Goal: Book appointment/travel/reservation

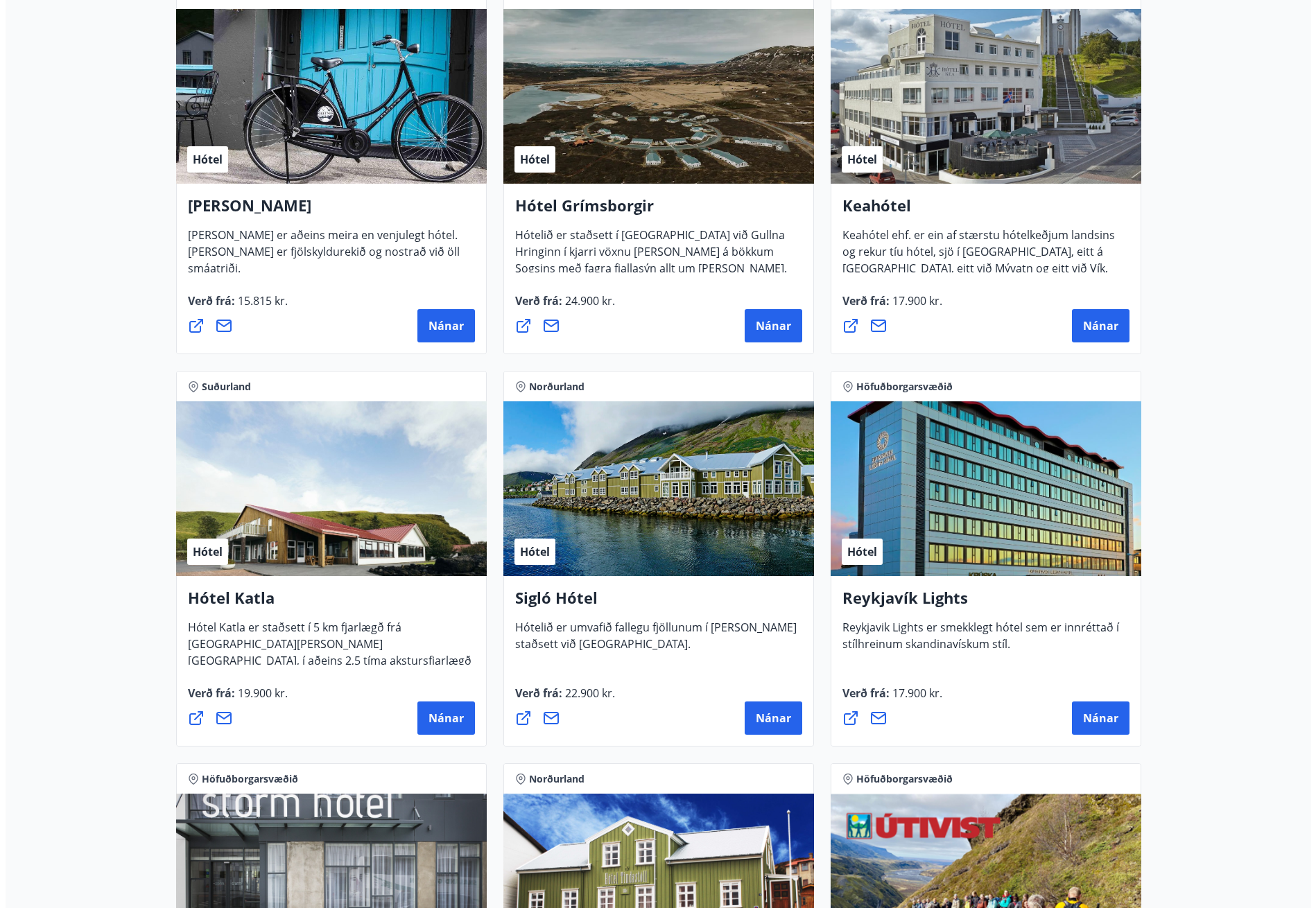
scroll to position [789, 0]
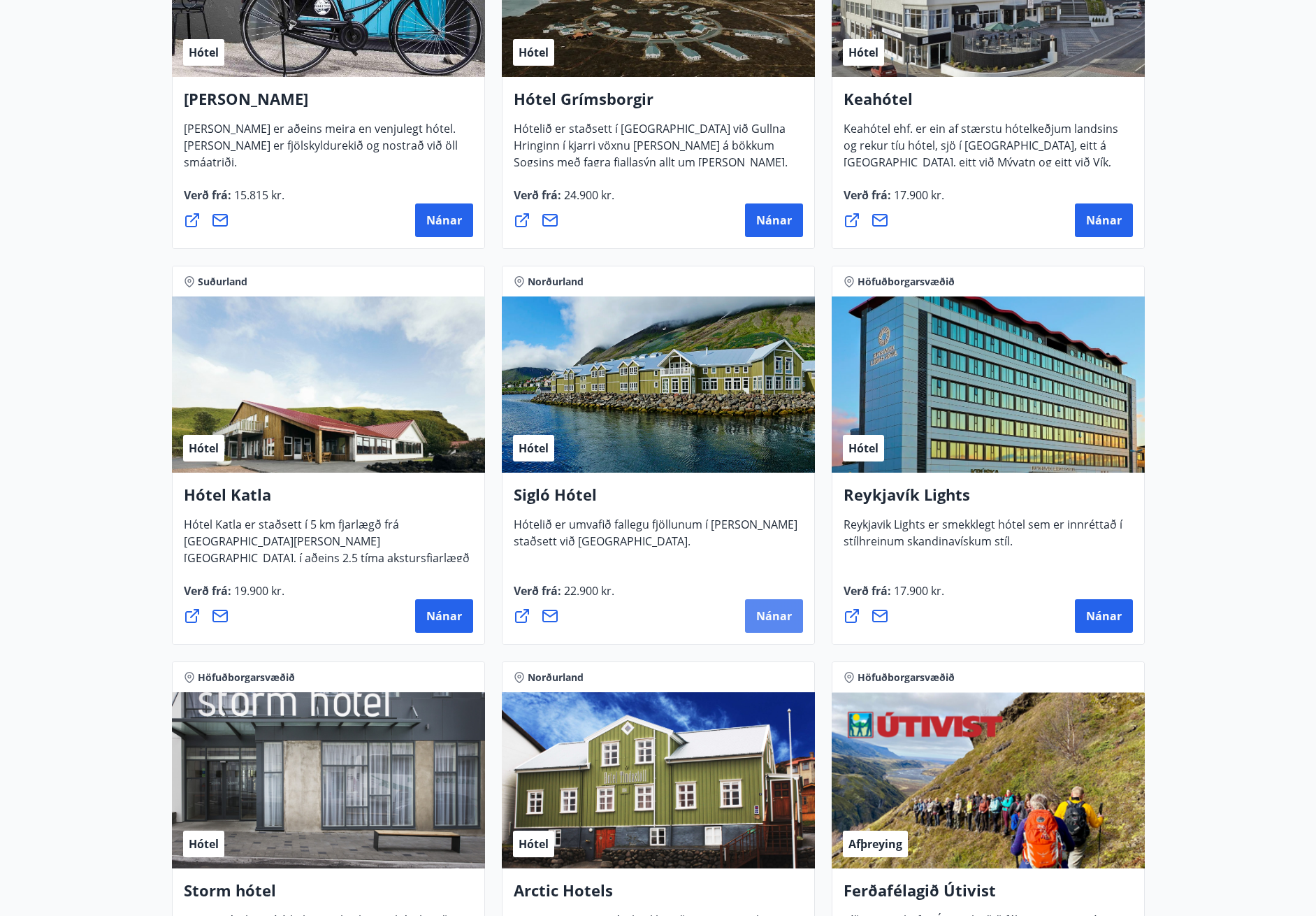
click at [773, 611] on span "Nánar" at bounding box center [773, 616] width 36 height 15
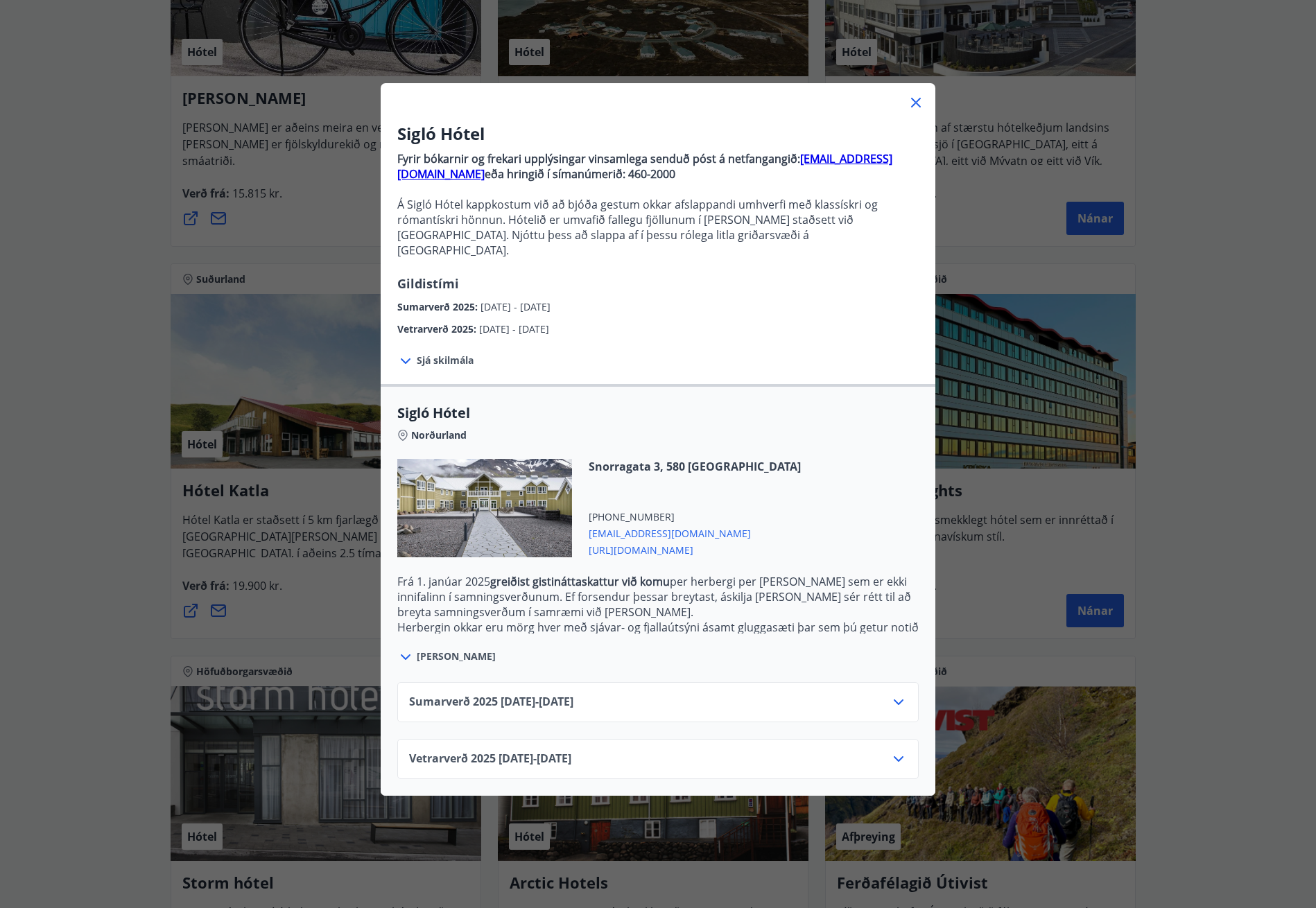
click at [453, 353] on span "Sjá skilmála" at bounding box center [445, 360] width 57 height 14
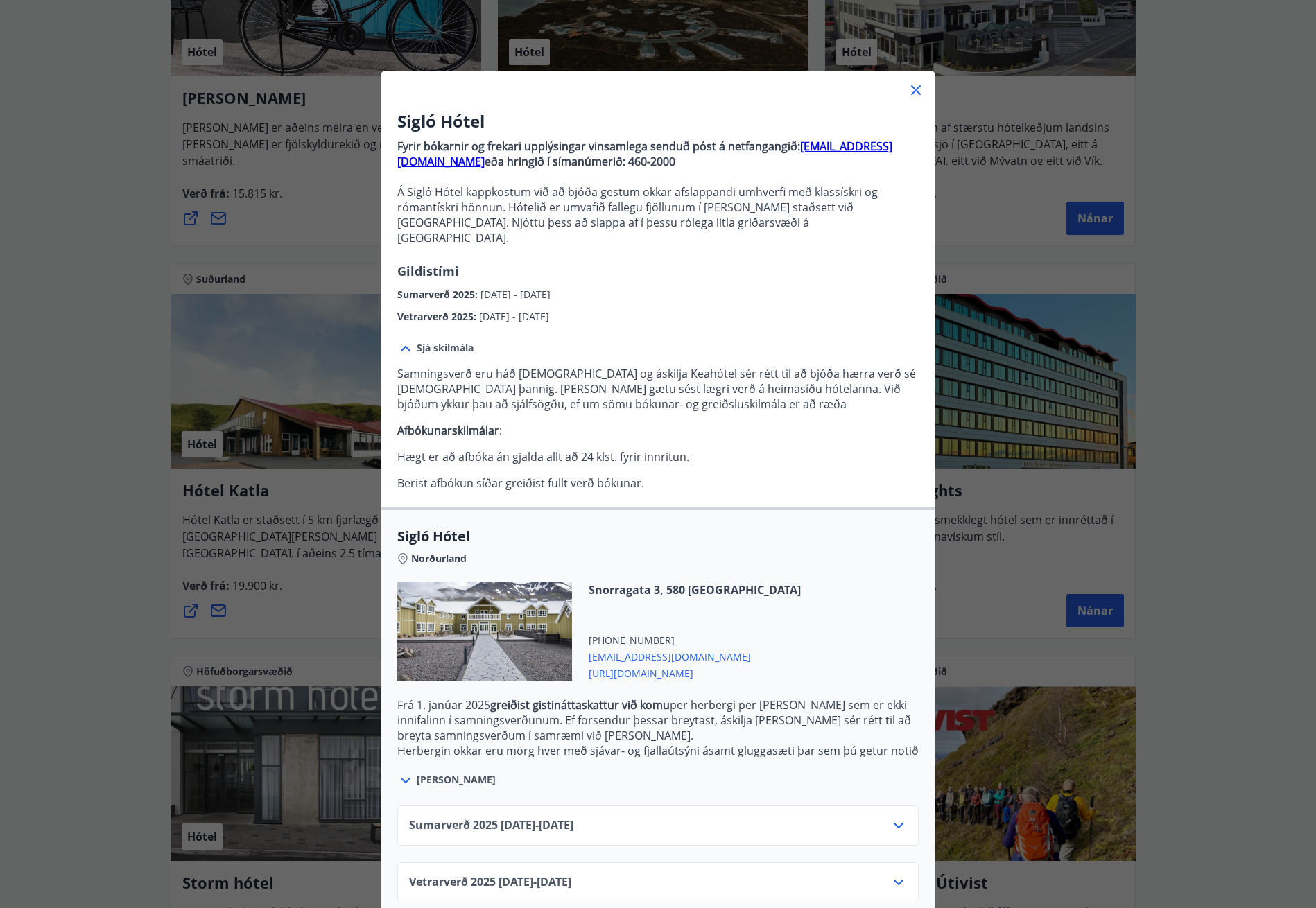
scroll to position [18, 0]
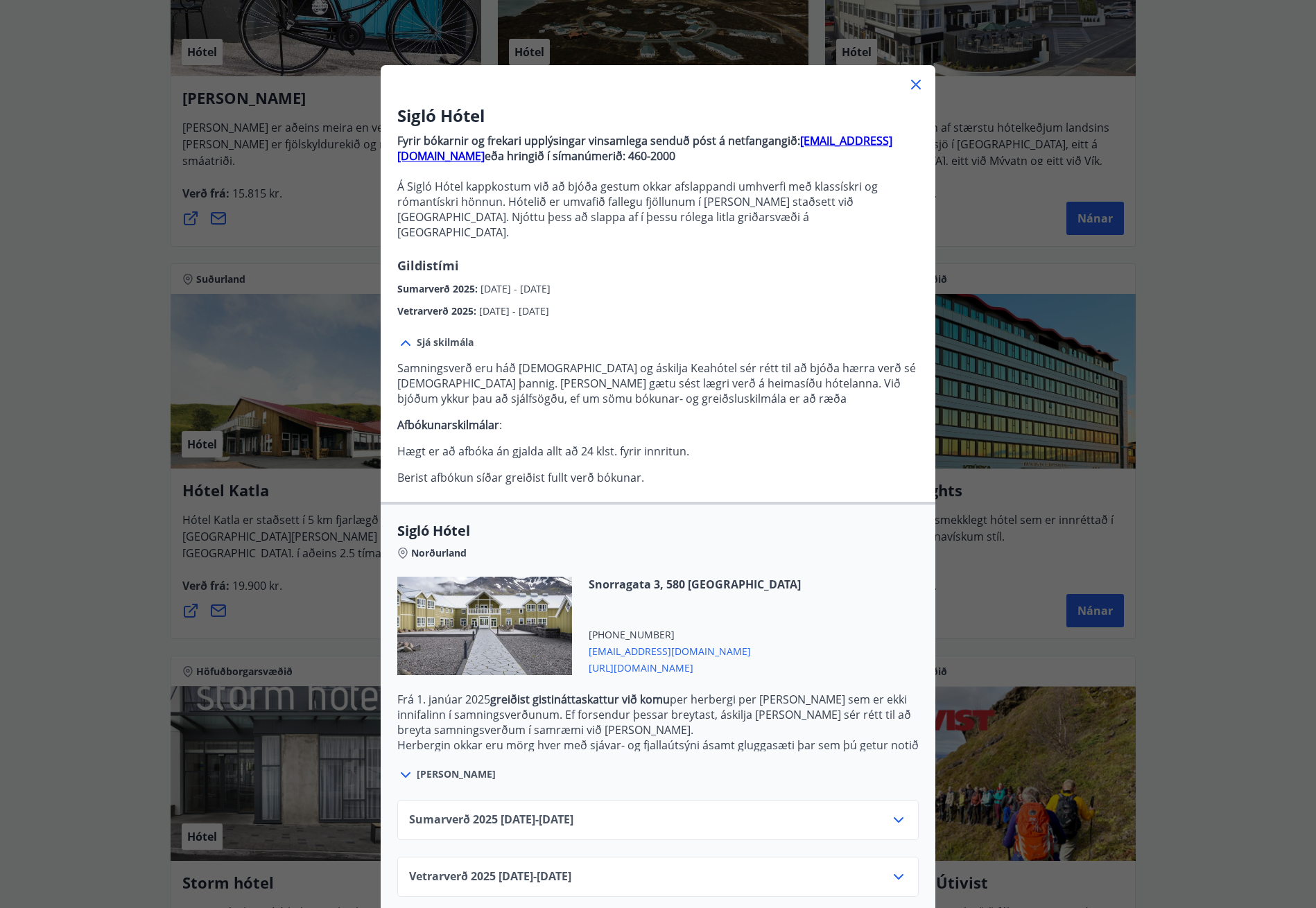
click at [680, 812] on div "Sumarverð [PHONE_NUMBER][DATE] - [DATE]" at bounding box center [658, 825] width 498 height 28
click at [684, 813] on div "Sumarverð [PHONE_NUMBER][DATE] - [DATE]" at bounding box center [658, 825] width 498 height 28
click at [684, 812] on div "Sumarverð [PHONE_NUMBER][DATE] - [DATE]" at bounding box center [658, 825] width 498 height 28
click at [897, 812] on icon at bounding box center [898, 820] width 17 height 17
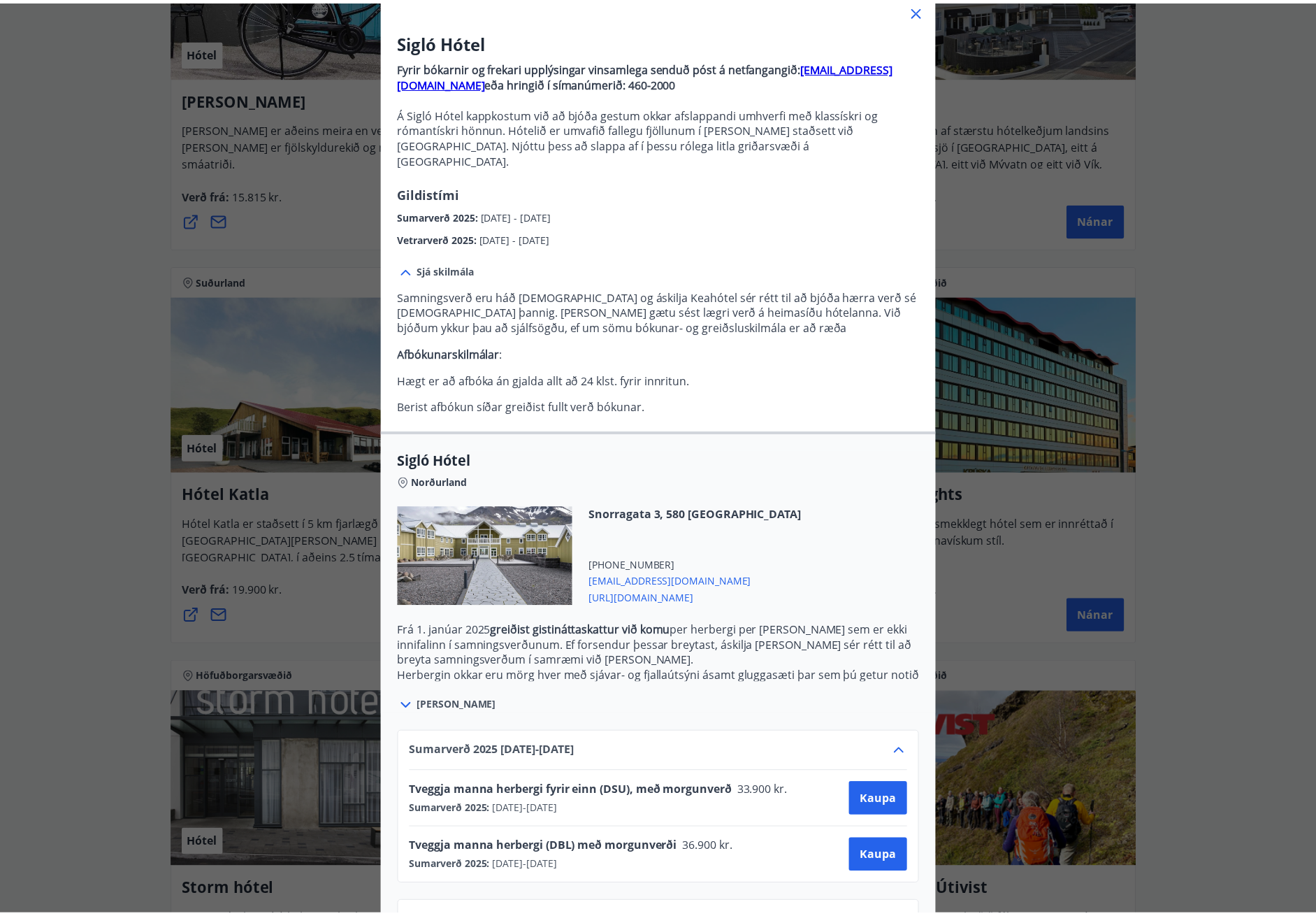
scroll to position [132, 0]
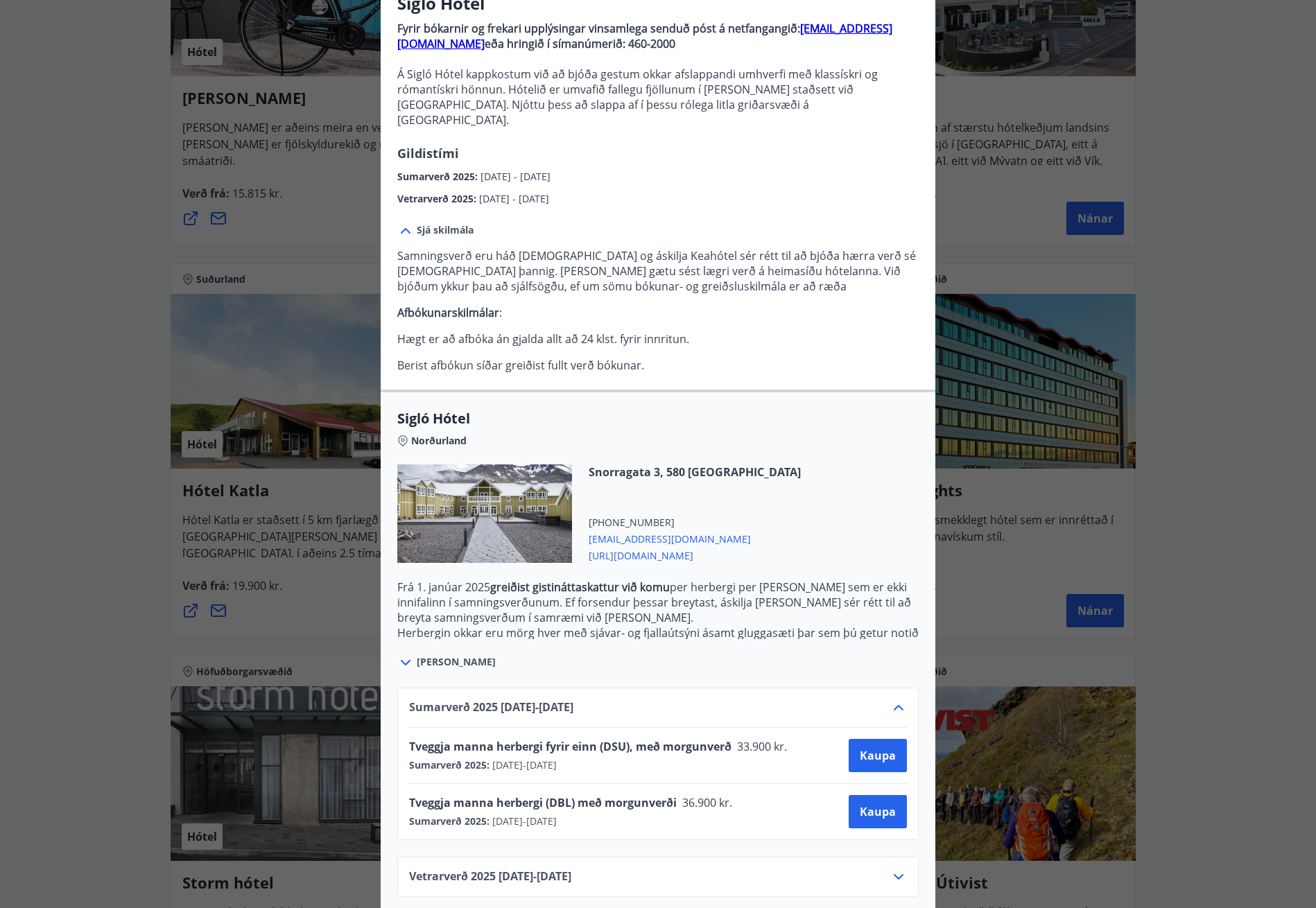
click at [305, 630] on div "Sigló Hótel Fyrir bókarnir og frekari upplýsingar vinsamlega senduð póst á netf…" at bounding box center [658, 323] width 1316 height 908
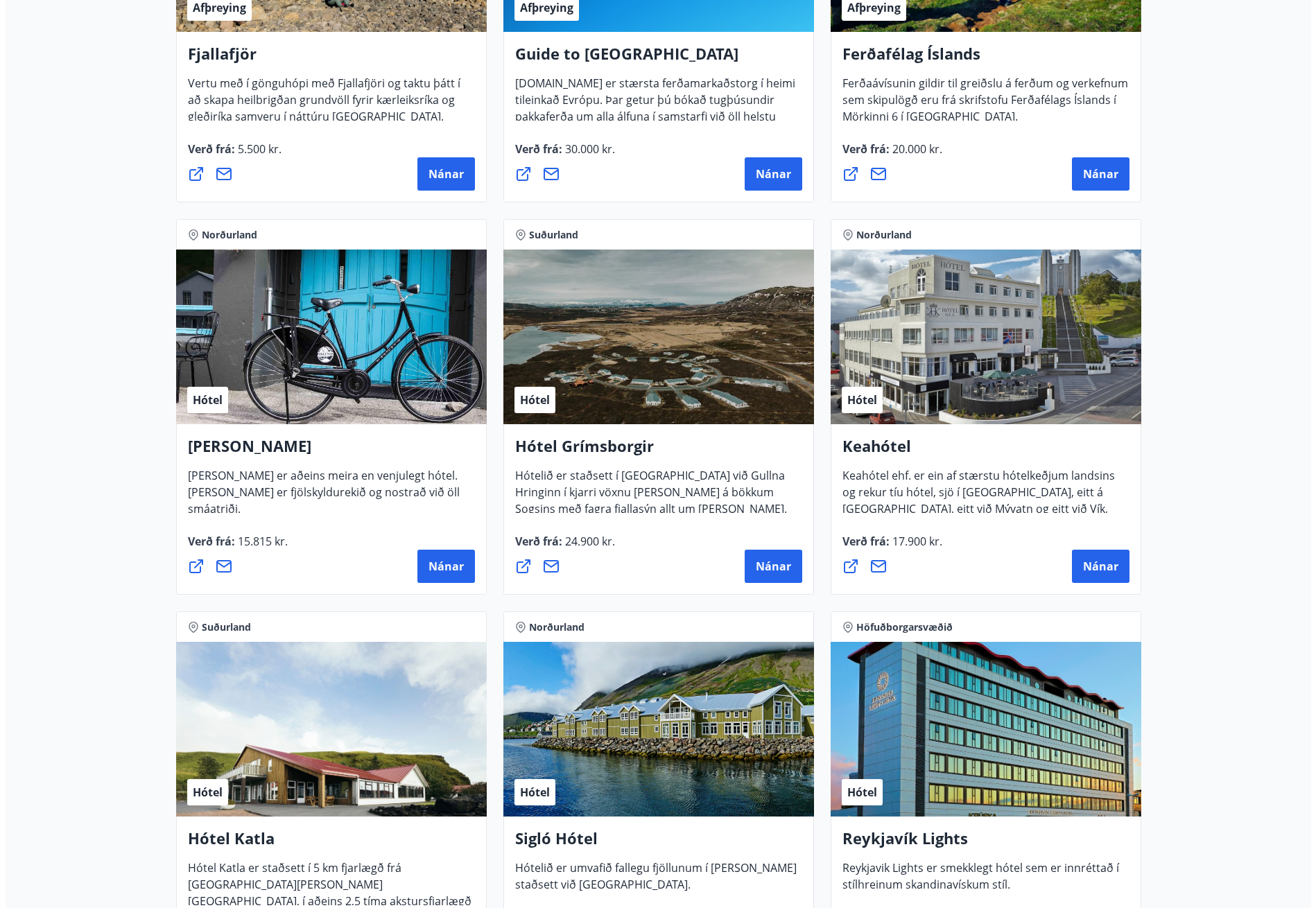
scroll to position [316, 0]
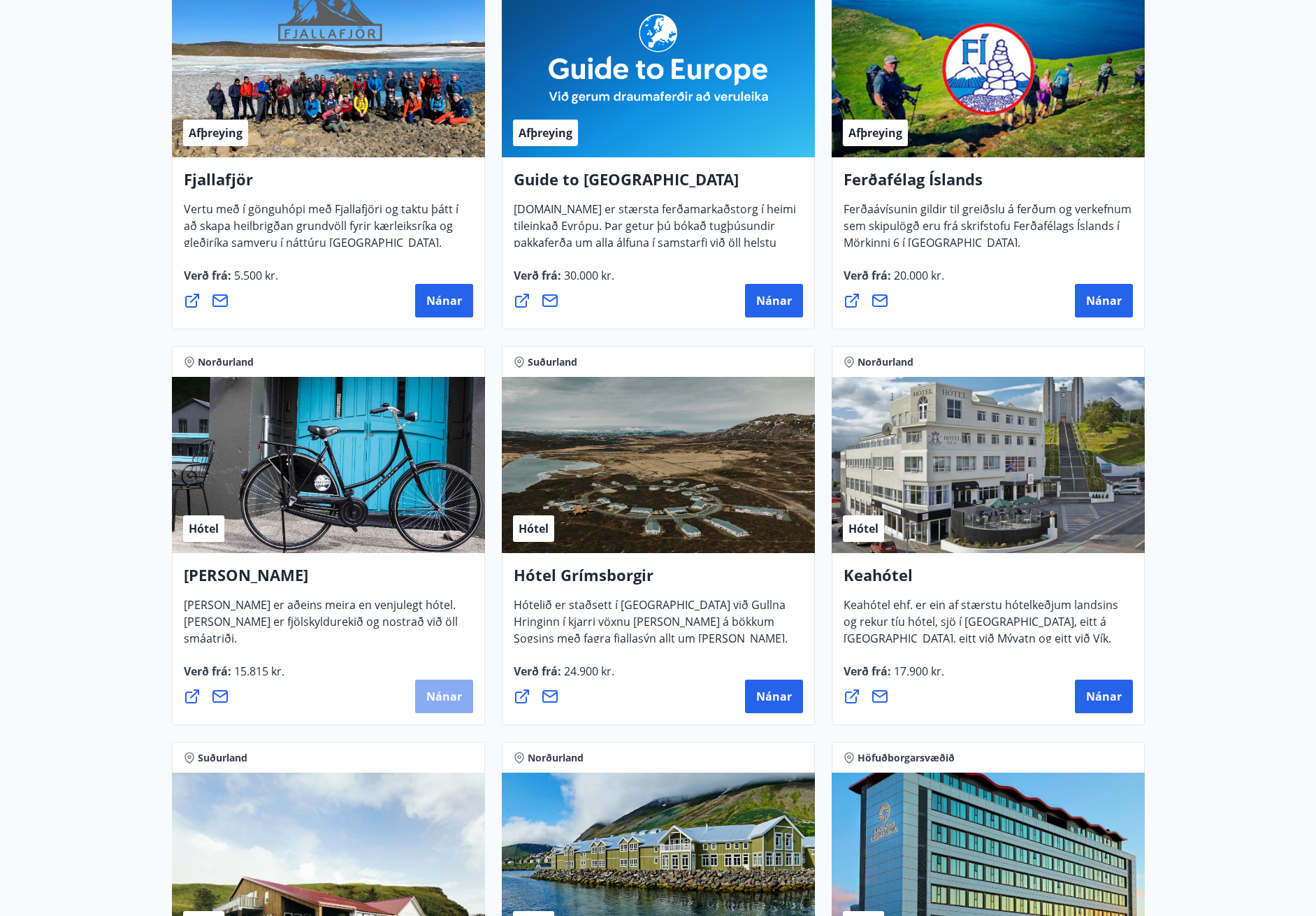
click at [455, 698] on span "Nánar" at bounding box center [444, 696] width 36 height 15
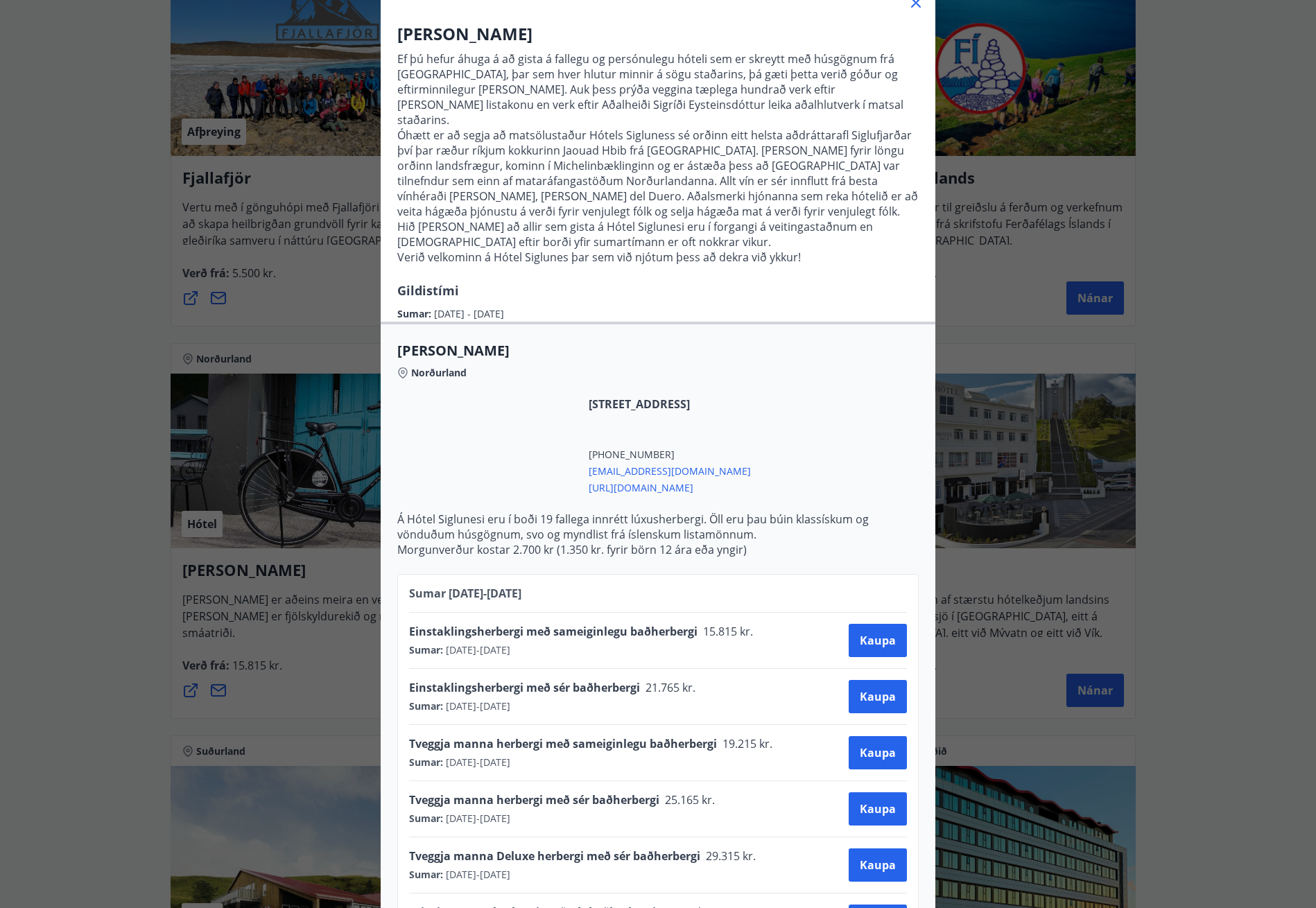
scroll to position [322, 0]
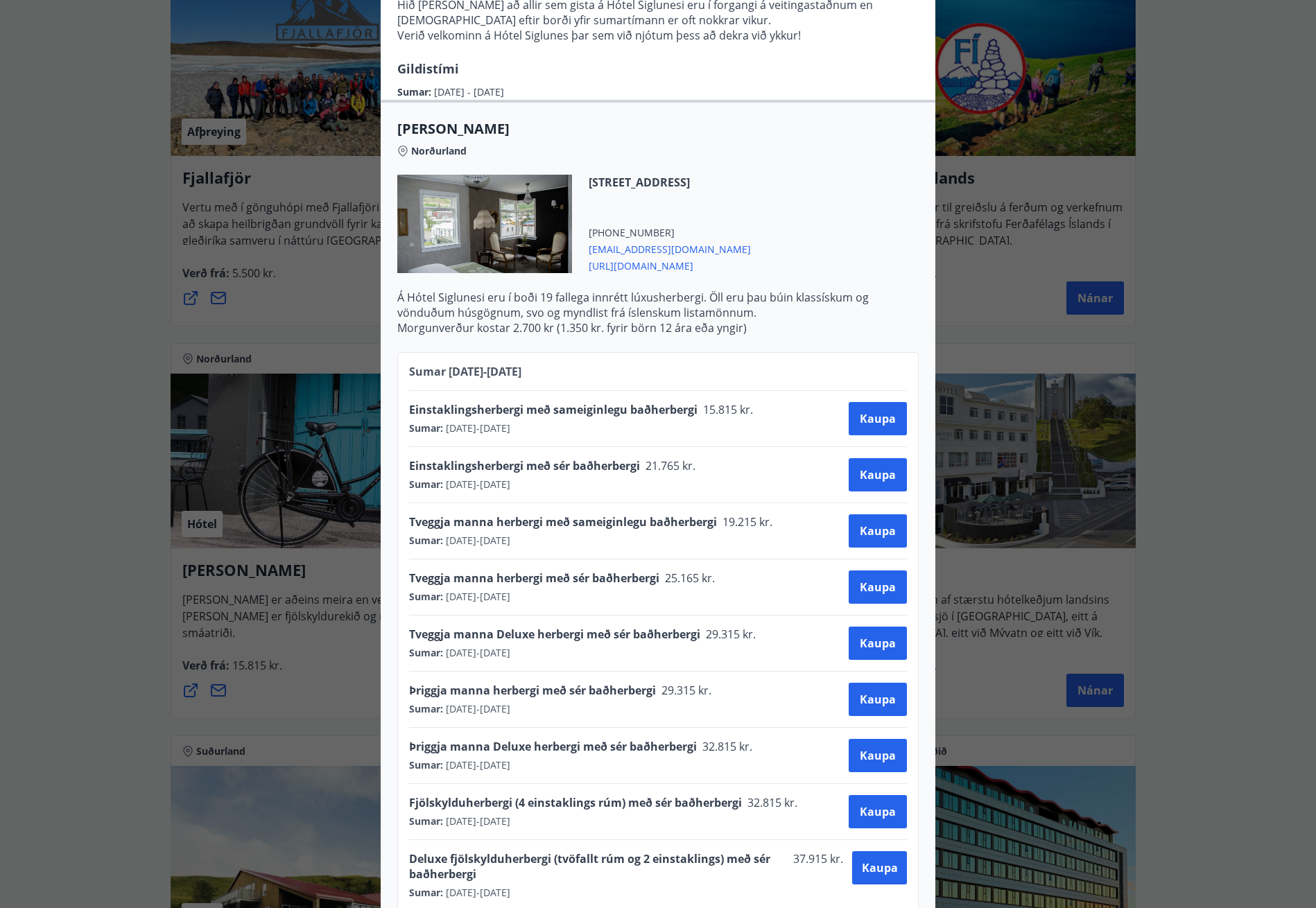
click at [730, 570] on div "Tveggja manna herbergi með sér baðherbergi 25.165 kr. Sumar : [DATE] - [DATE] […" at bounding box center [658, 587] width 498 height 33
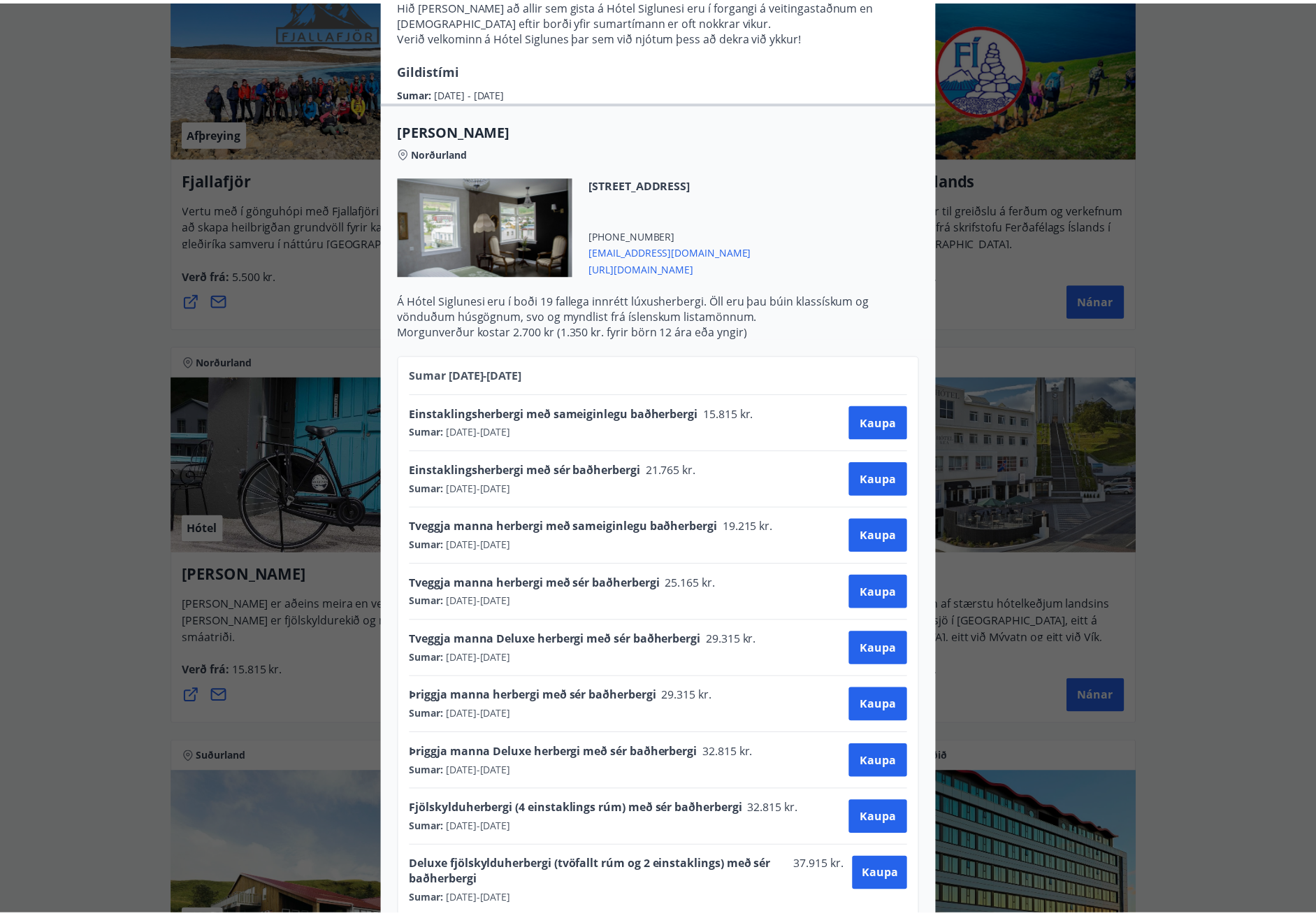
scroll to position [0, 0]
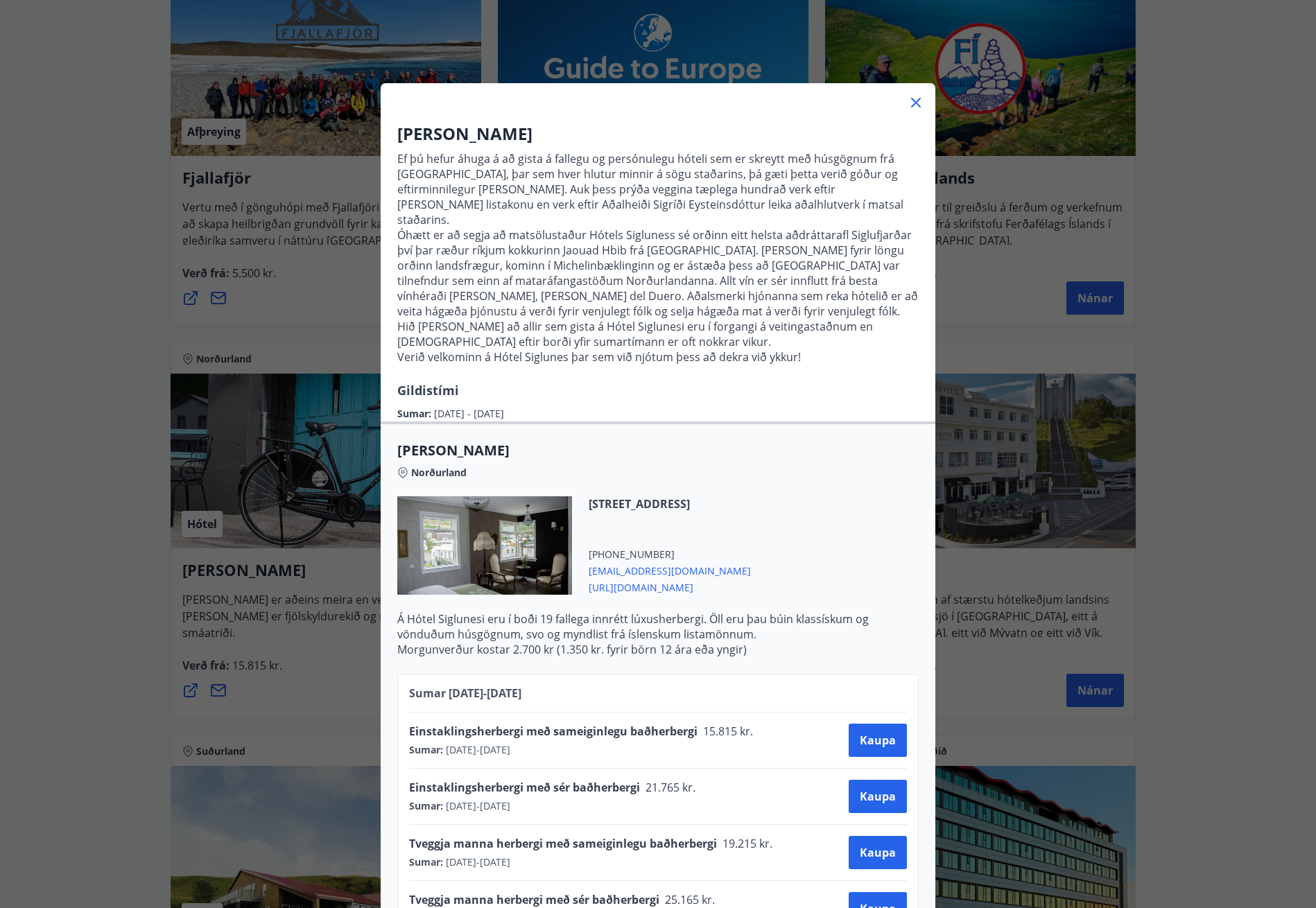
click at [977, 684] on div "Hótel Siglunes Ef þú hefur áhuga á að gista á fallegu og persónulegu hóteli sem…" at bounding box center [658, 454] width 1316 height 908
click at [1207, 333] on div "Hótel Siglunes Ef þú hefur áhuga á að gista á fallegu og persónulegu hóteli sem…" at bounding box center [658, 454] width 1316 height 908
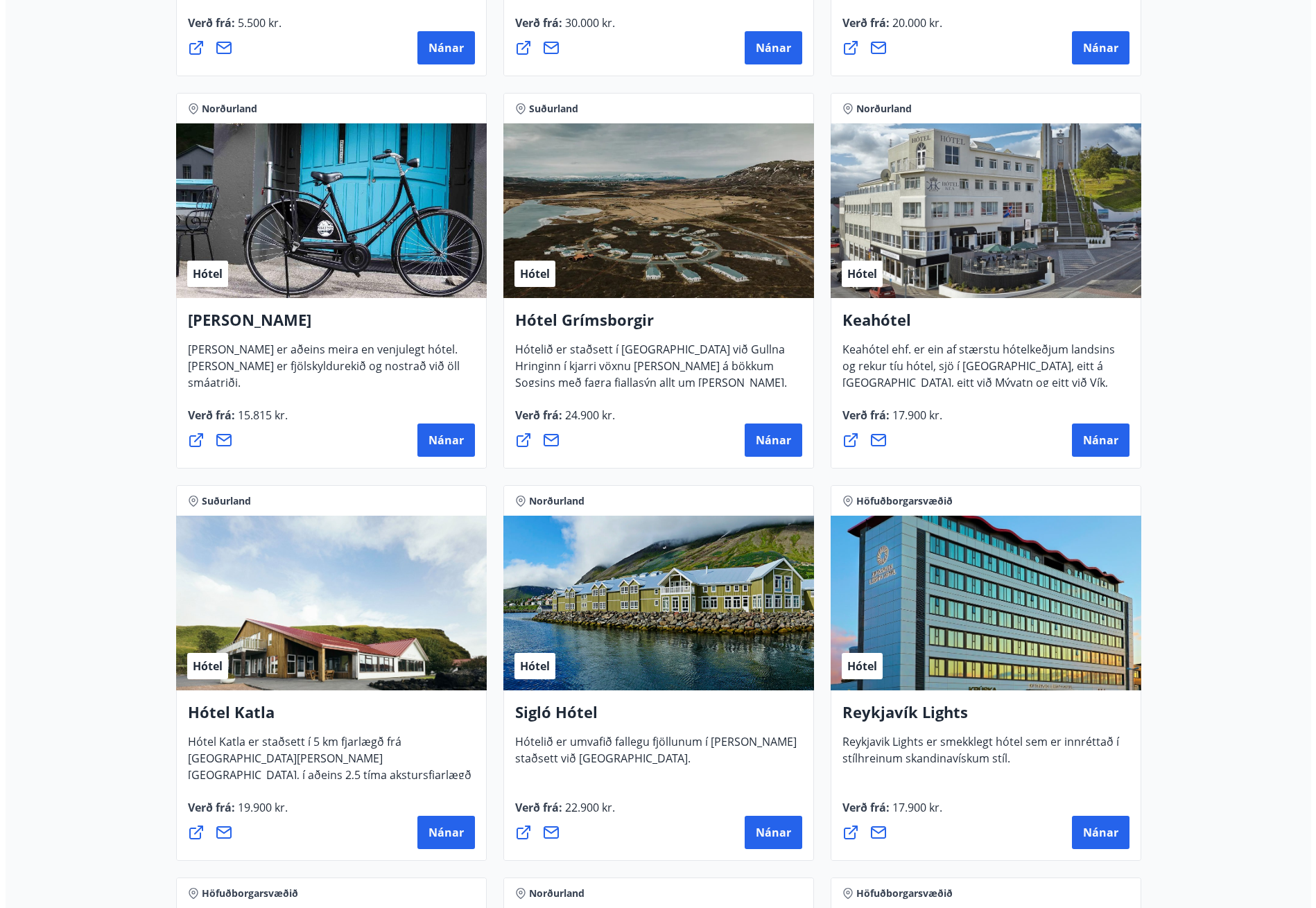
scroll to position [775, 0]
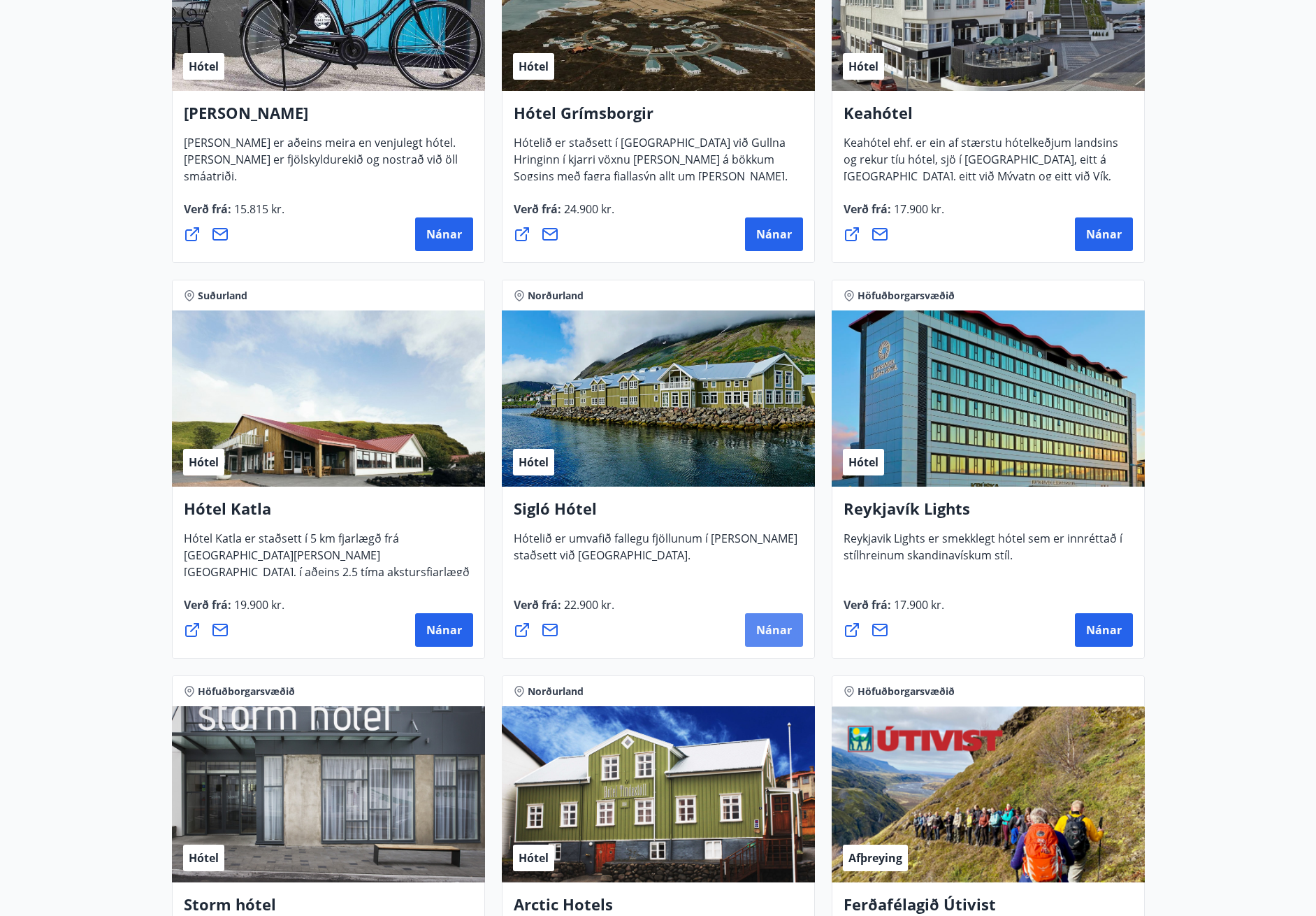
click at [767, 632] on span "Nánar" at bounding box center [773, 630] width 36 height 15
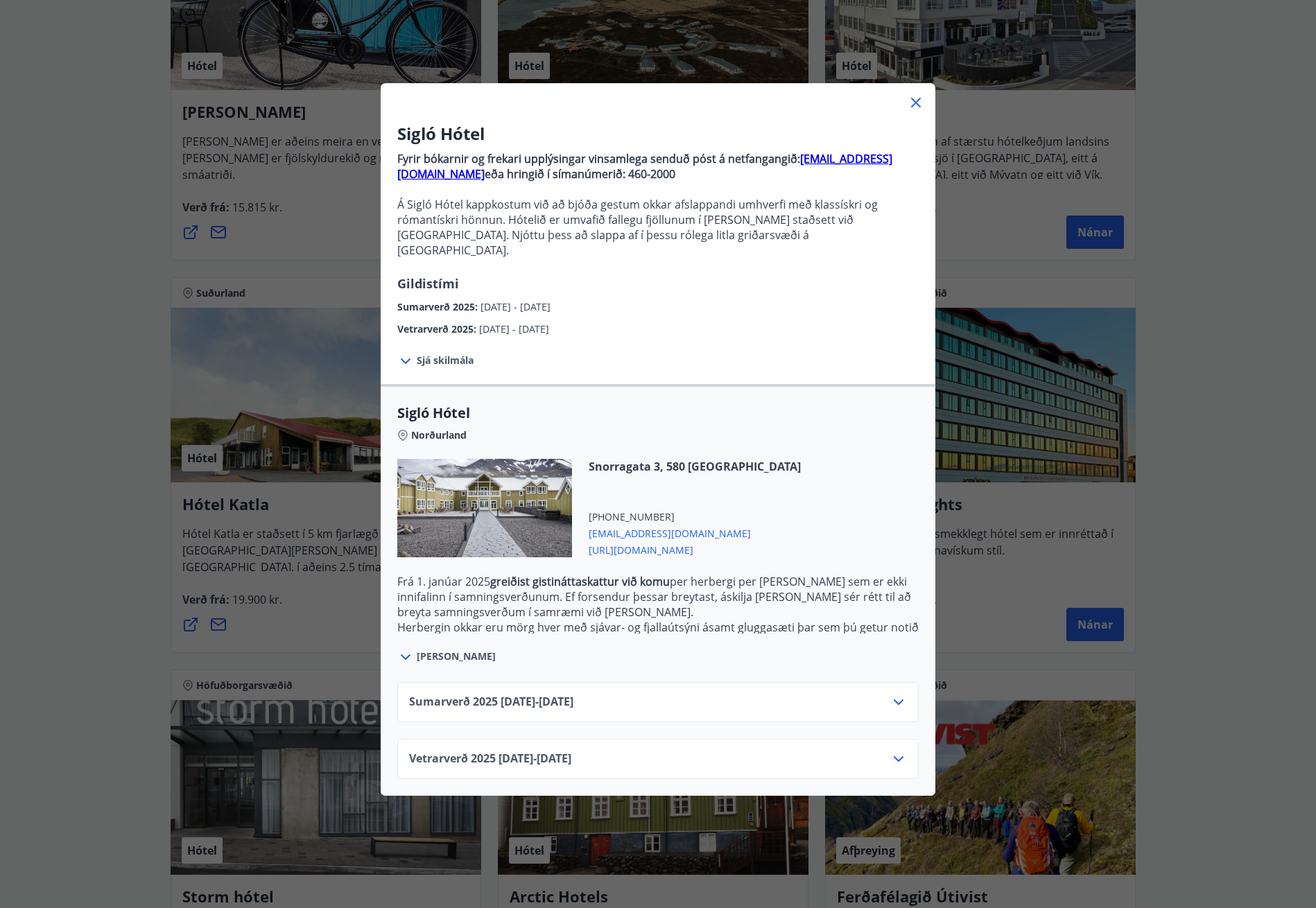
click at [448, 353] on span "Sjá skilmála" at bounding box center [445, 360] width 57 height 14
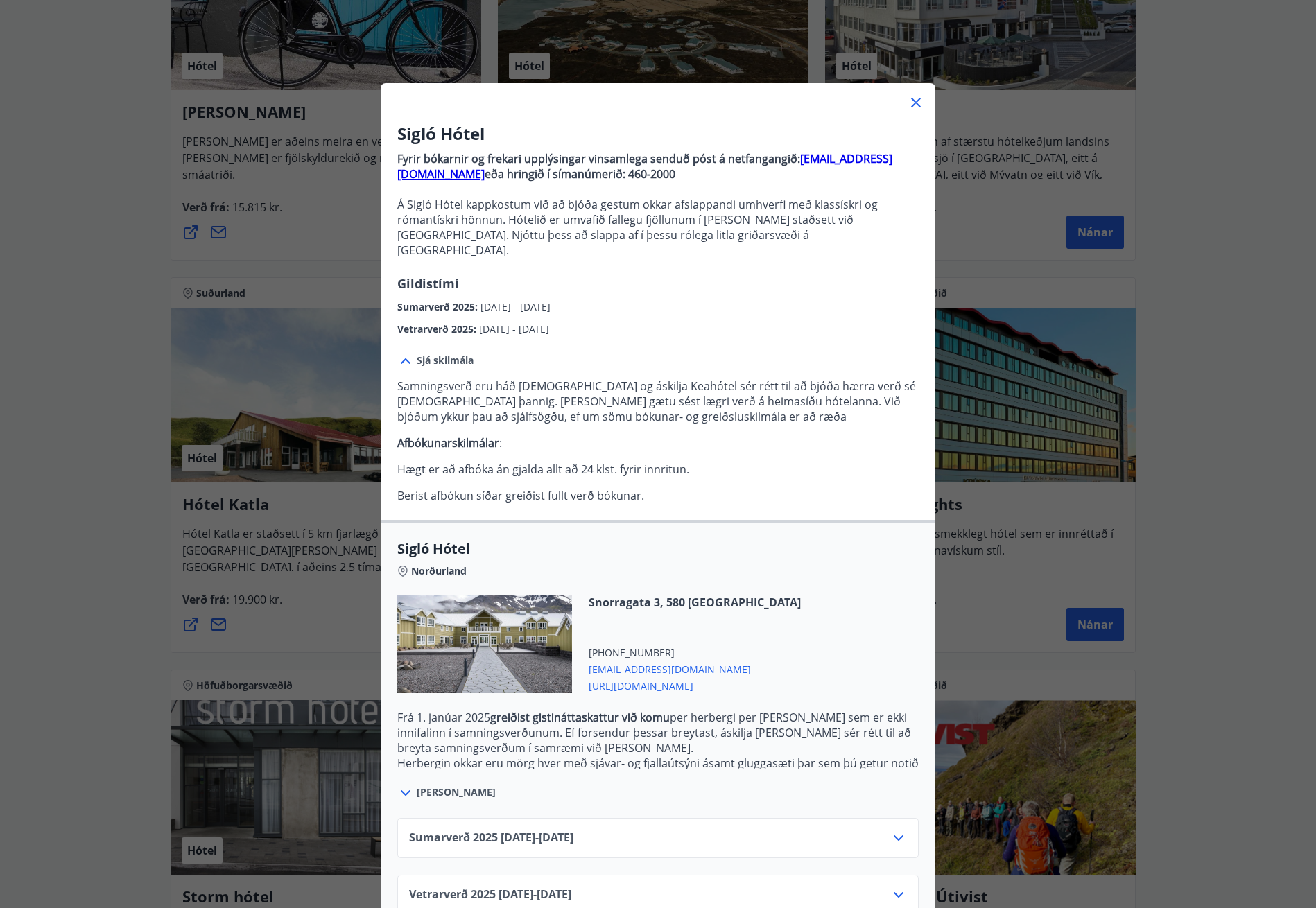
click at [780, 830] on div "Sumarverð [PHONE_NUMBER][DATE] - [DATE]" at bounding box center [658, 843] width 498 height 28
click at [899, 830] on icon at bounding box center [898, 838] width 17 height 17
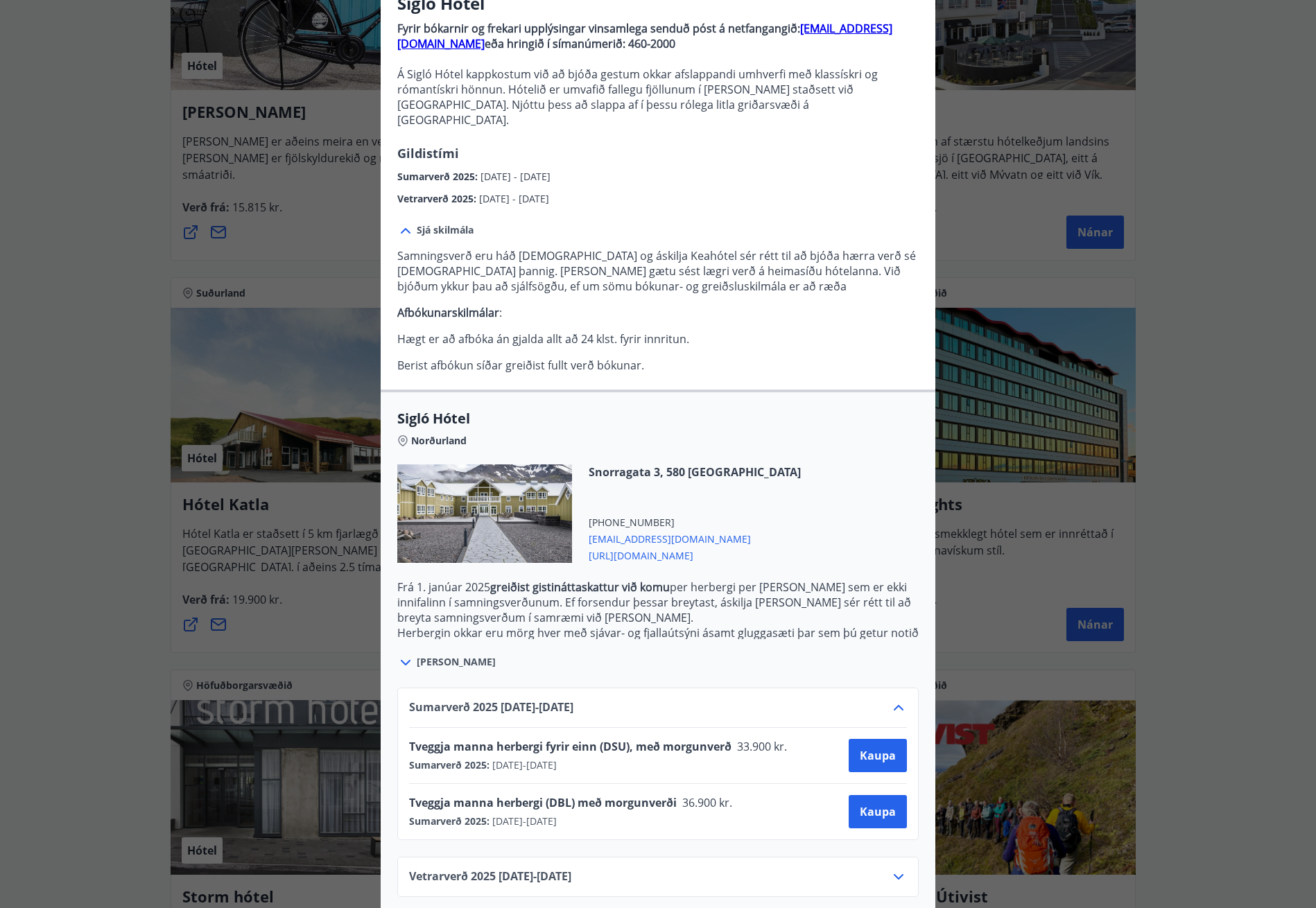
click at [401, 660] on icon at bounding box center [406, 662] width 10 height 5
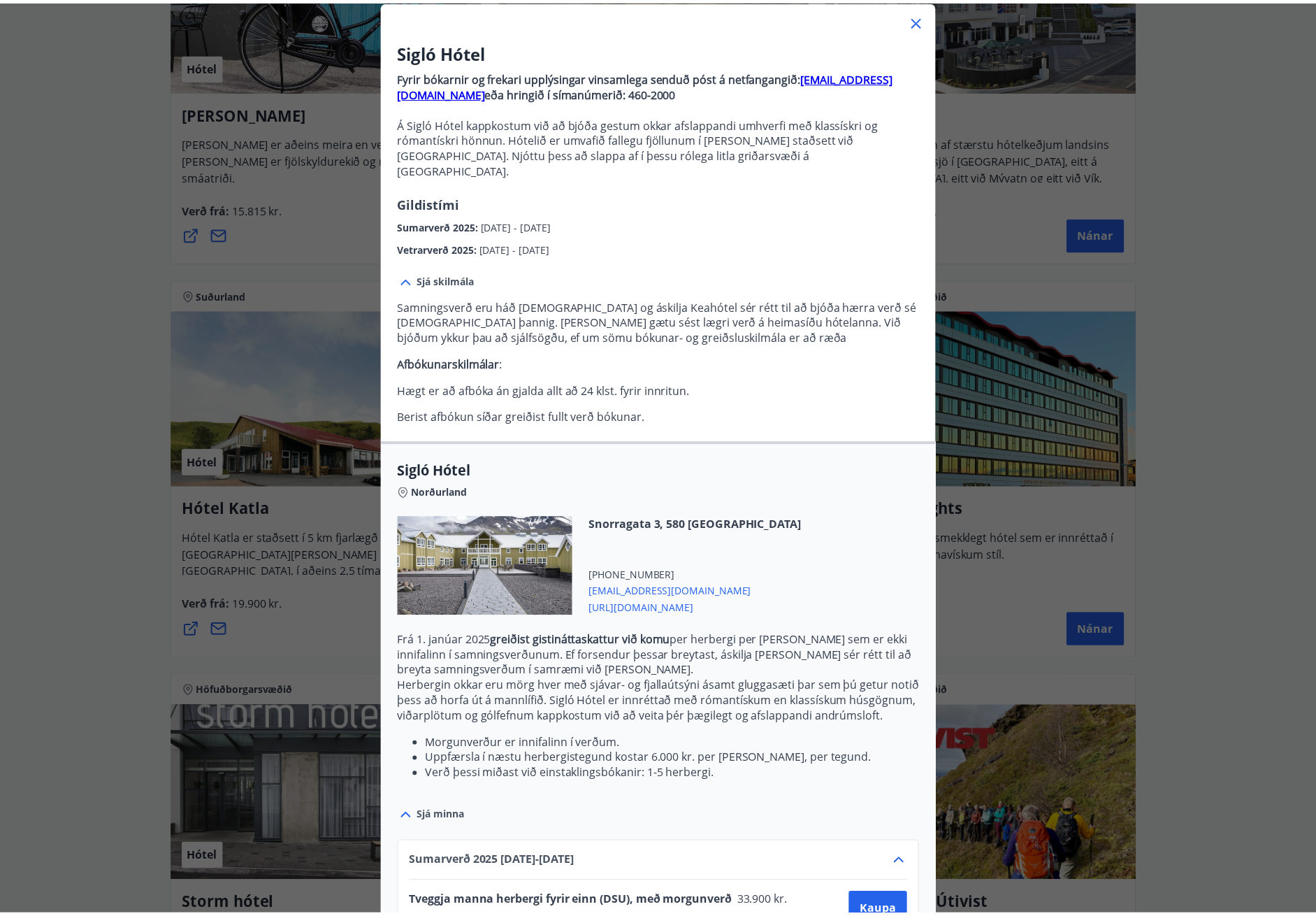
scroll to position [232, 0]
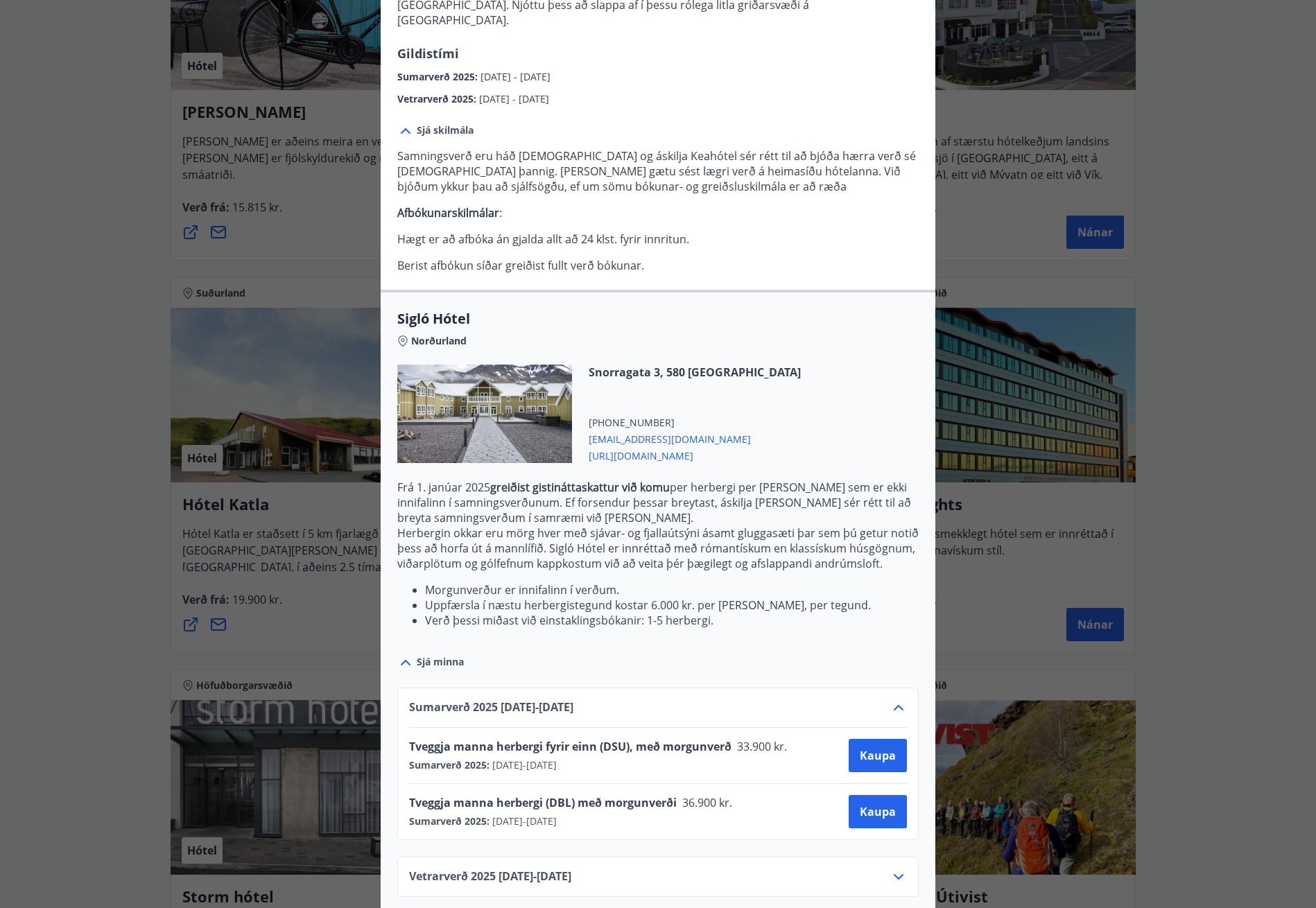
drag, startPoint x: 1222, startPoint y: 482, endPoint x: 1220, endPoint y: 474, distance: 8.2
click at [1221, 482] on div "Sigló Hótel Fyrir bókarnir og frekari upplýsingar vinsamlega senduð póst á netf…" at bounding box center [658, 224] width 1316 height 908
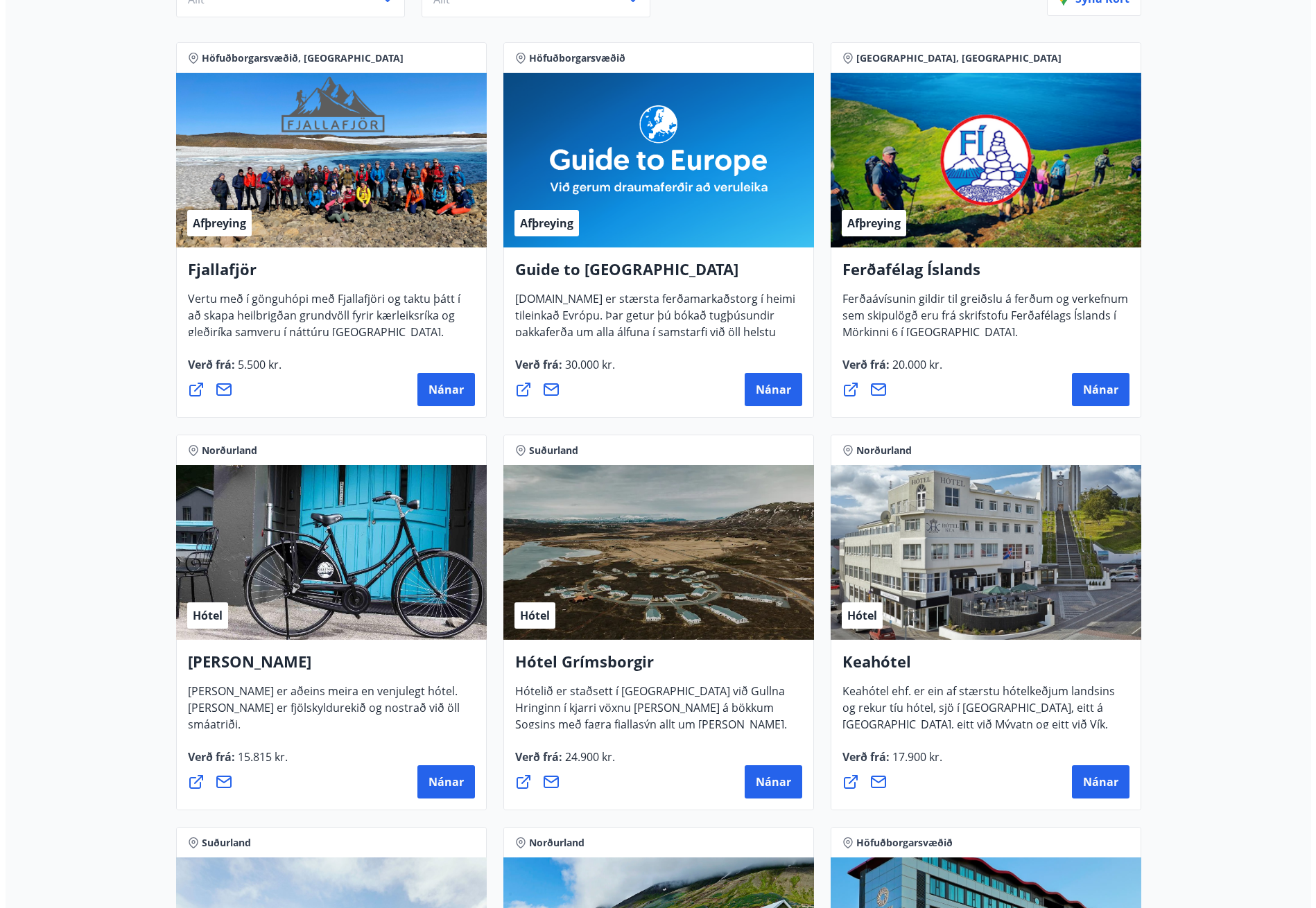
scroll to position [0, 0]
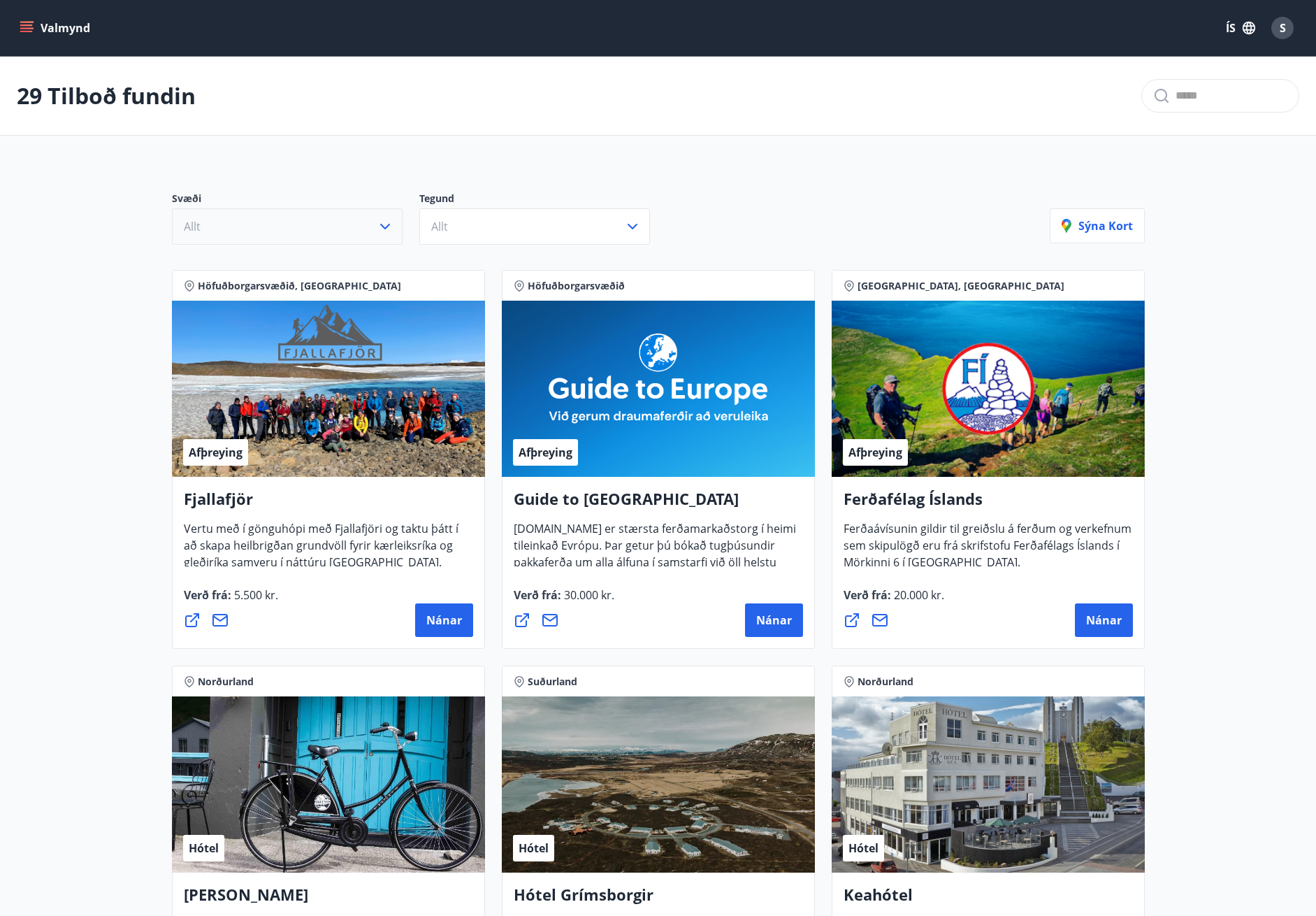
click at [356, 223] on button "Allt" at bounding box center [287, 227] width 231 height 36
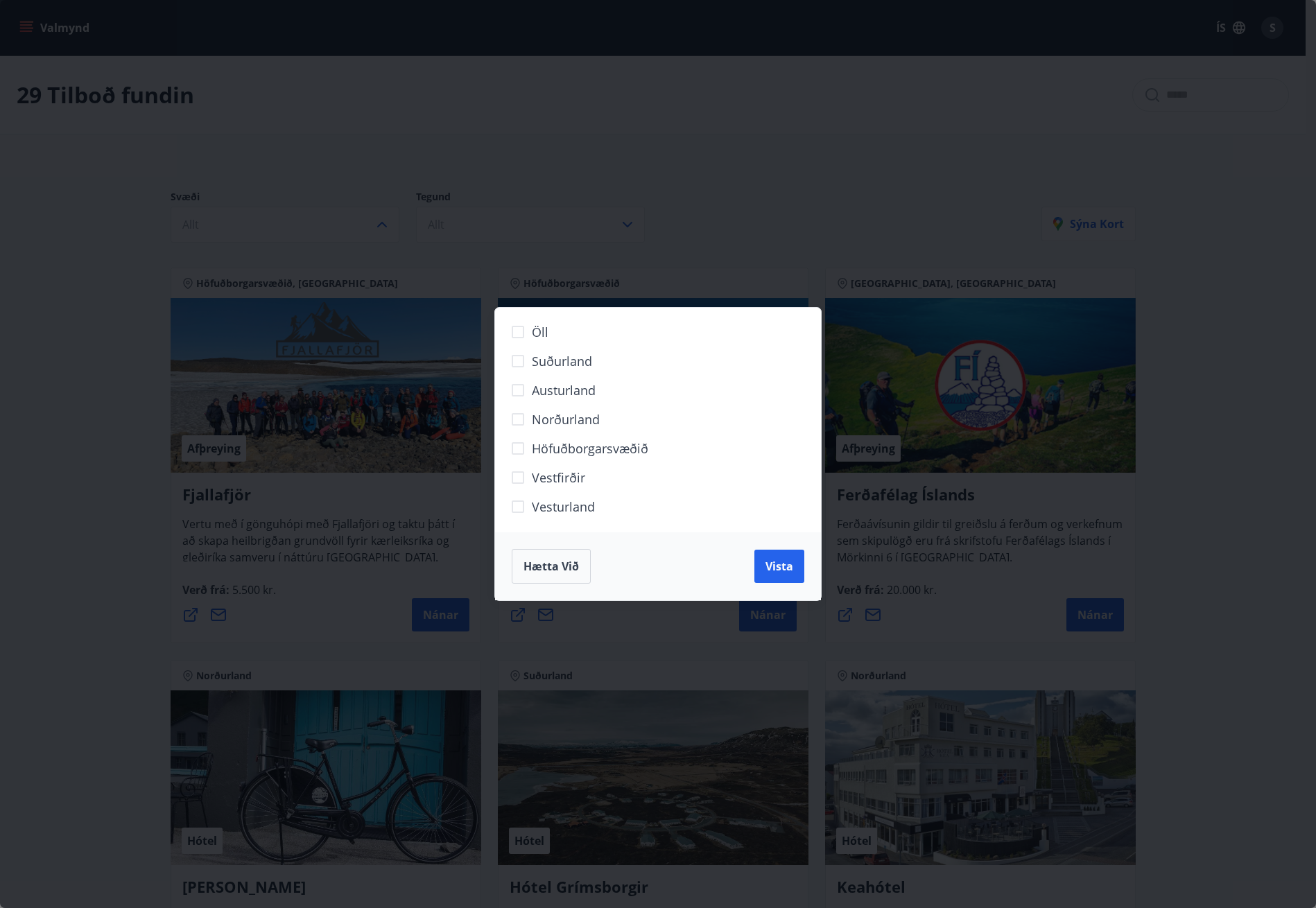
click at [569, 423] on span "Norðurland" at bounding box center [566, 420] width 68 height 18
click at [782, 570] on span "Vista" at bounding box center [779, 566] width 28 height 15
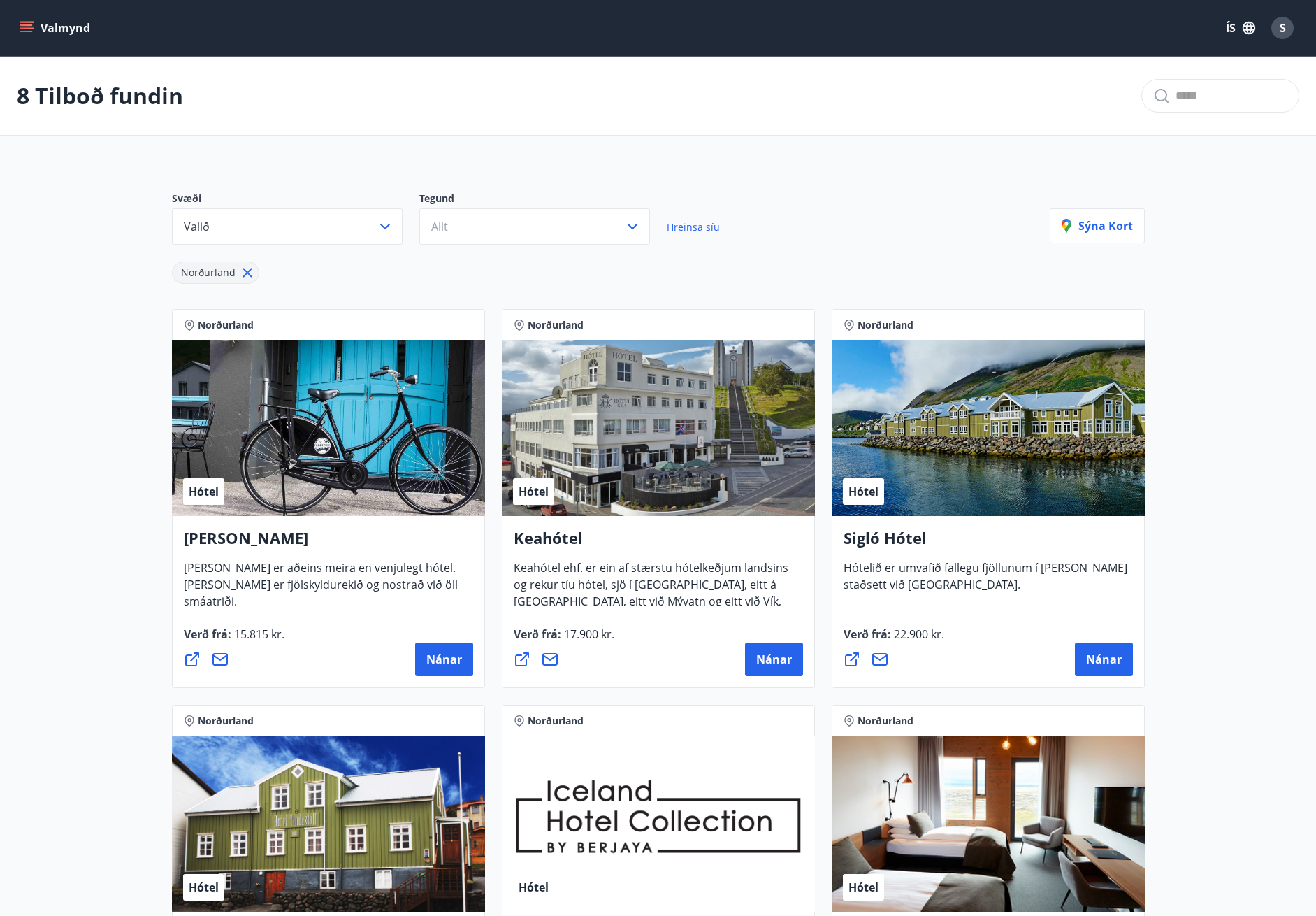
click at [804, 255] on div "Norðurland" at bounding box center [610, 265] width 878 height 40
click at [1081, 223] on p "Sýna kort" at bounding box center [1097, 226] width 71 height 15
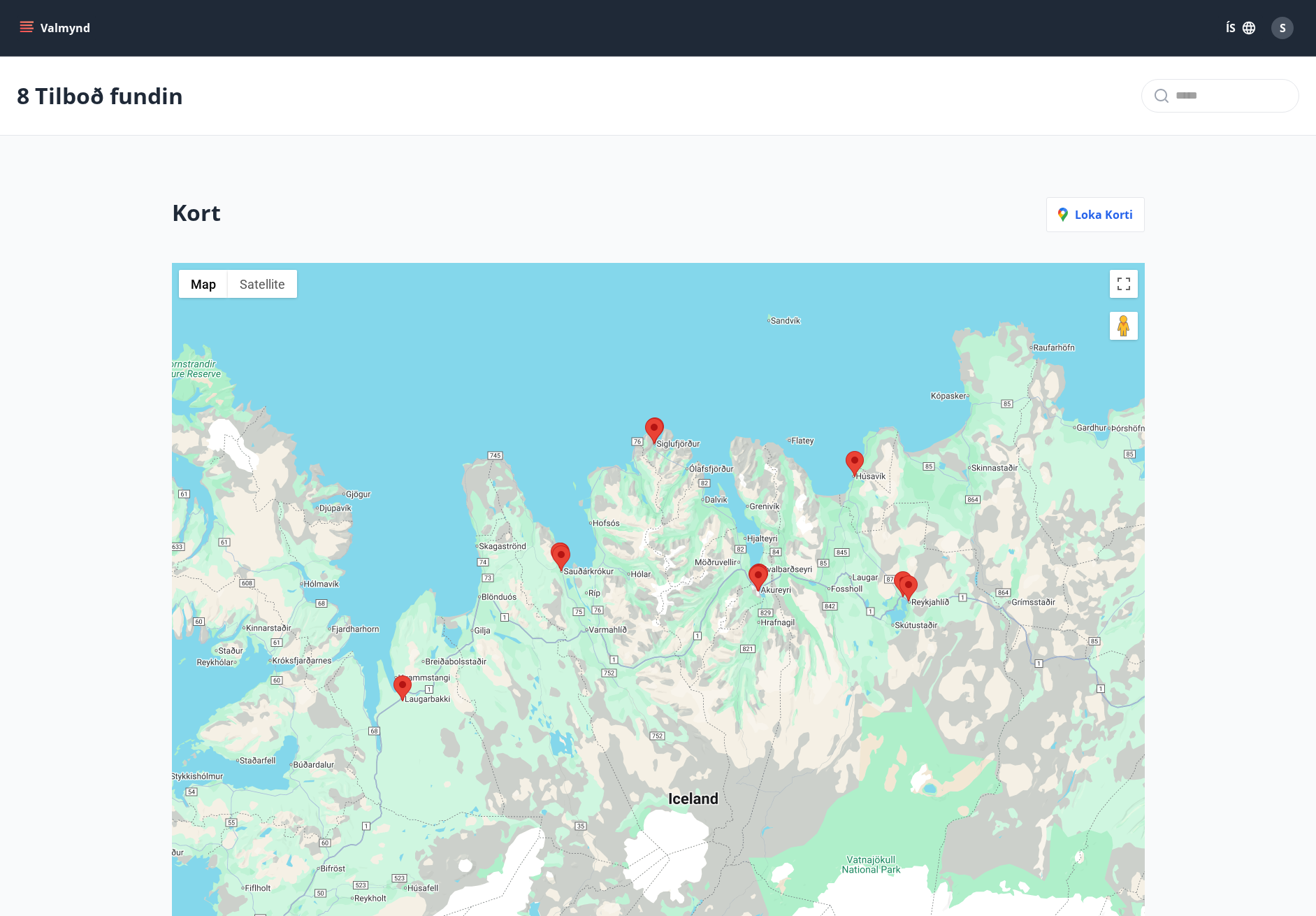
drag, startPoint x: 910, startPoint y: 452, endPoint x: 907, endPoint y: 337, distance: 115.0
click at [907, 336] on div at bounding box center [658, 687] width 973 height 849
click at [394, 676] on area at bounding box center [394, 676] width 0 height 0
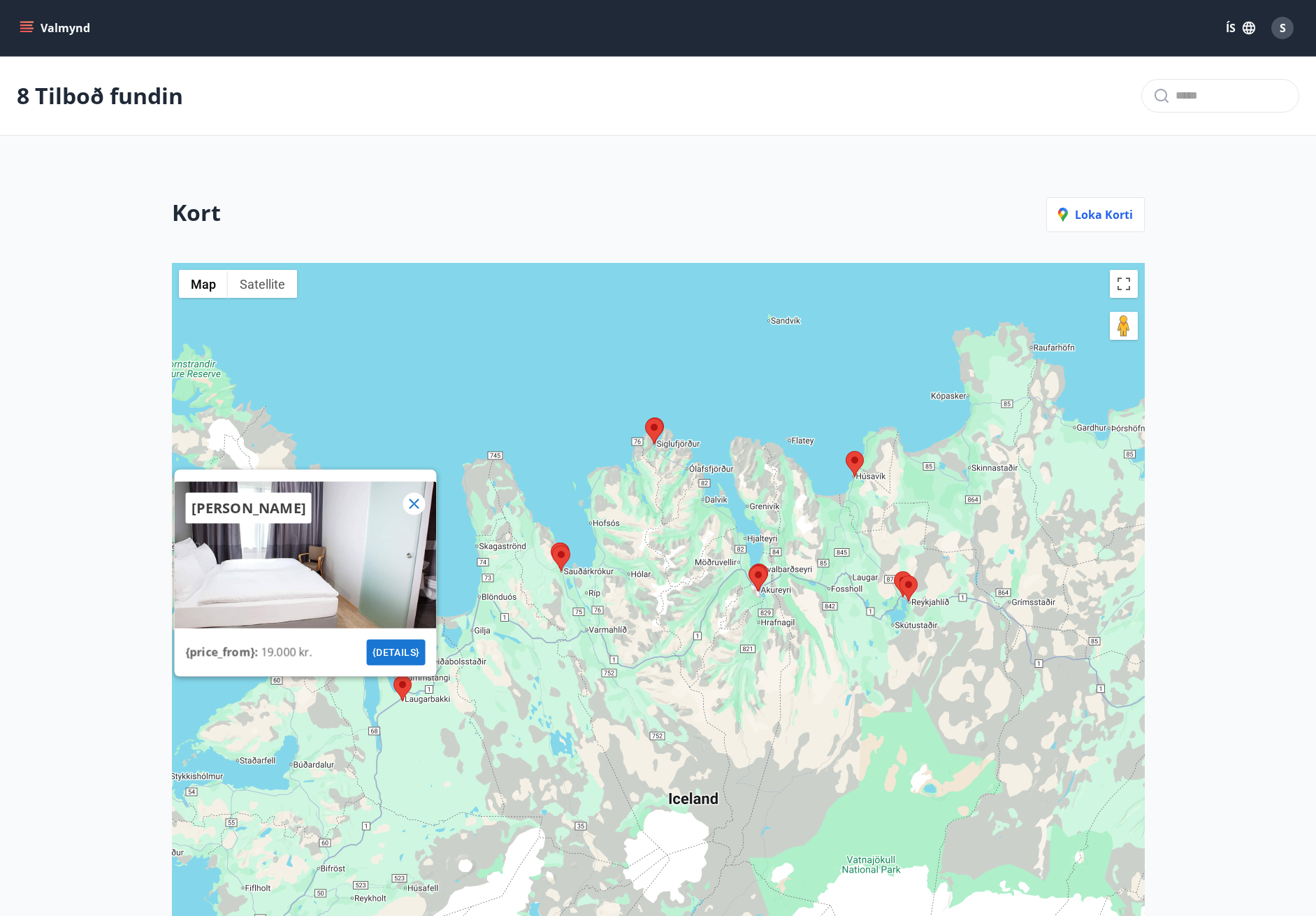
click at [513, 708] on div "[PERSON_NAME] {price_from} : 19.000 kr. {details}" at bounding box center [658, 687] width 973 height 849
click at [552, 546] on area at bounding box center [552, 546] width 0 height 0
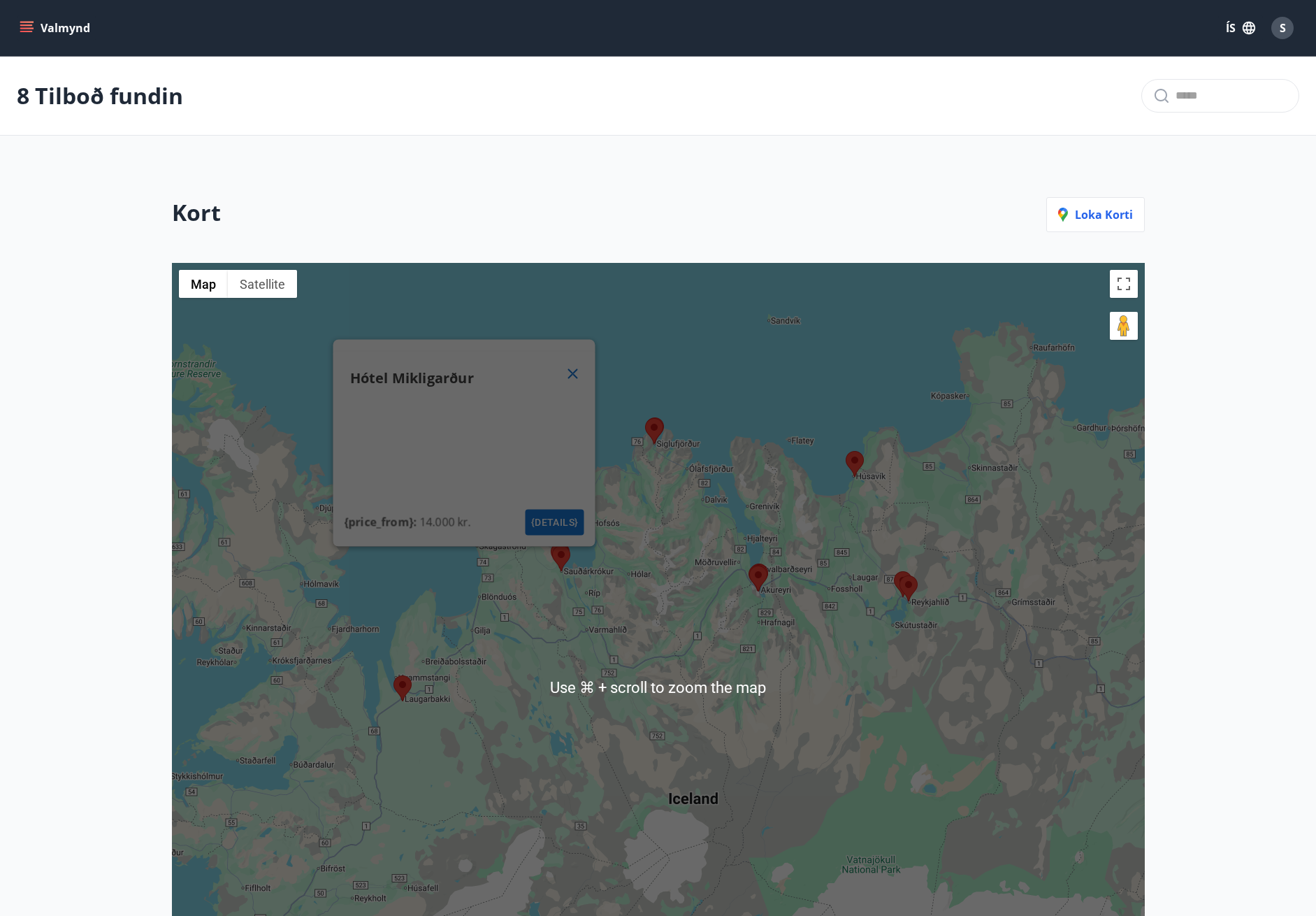
click at [567, 377] on icon at bounding box center [572, 374] width 17 height 17
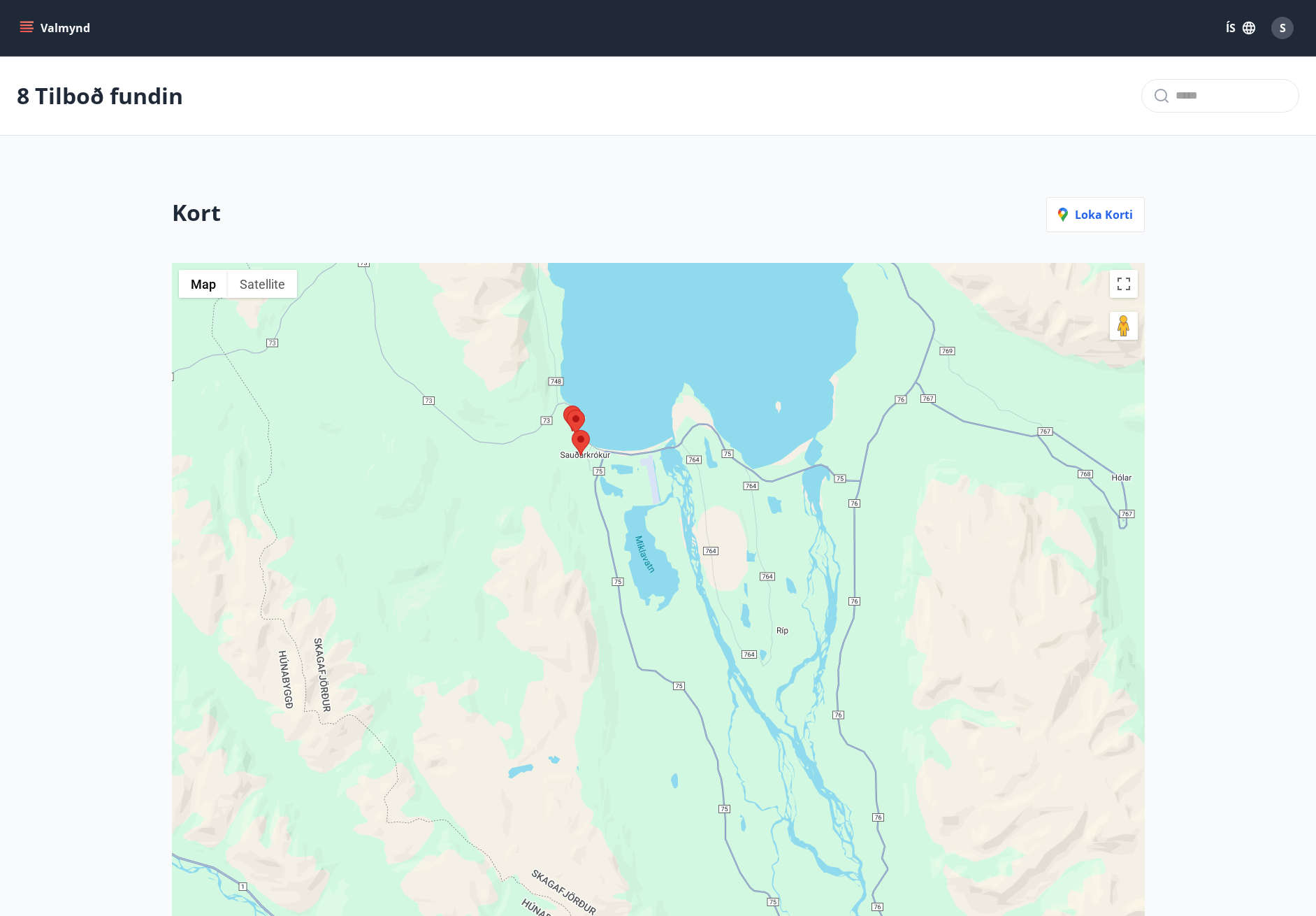
click at [567, 410] on area at bounding box center [567, 410] width 0 height 0
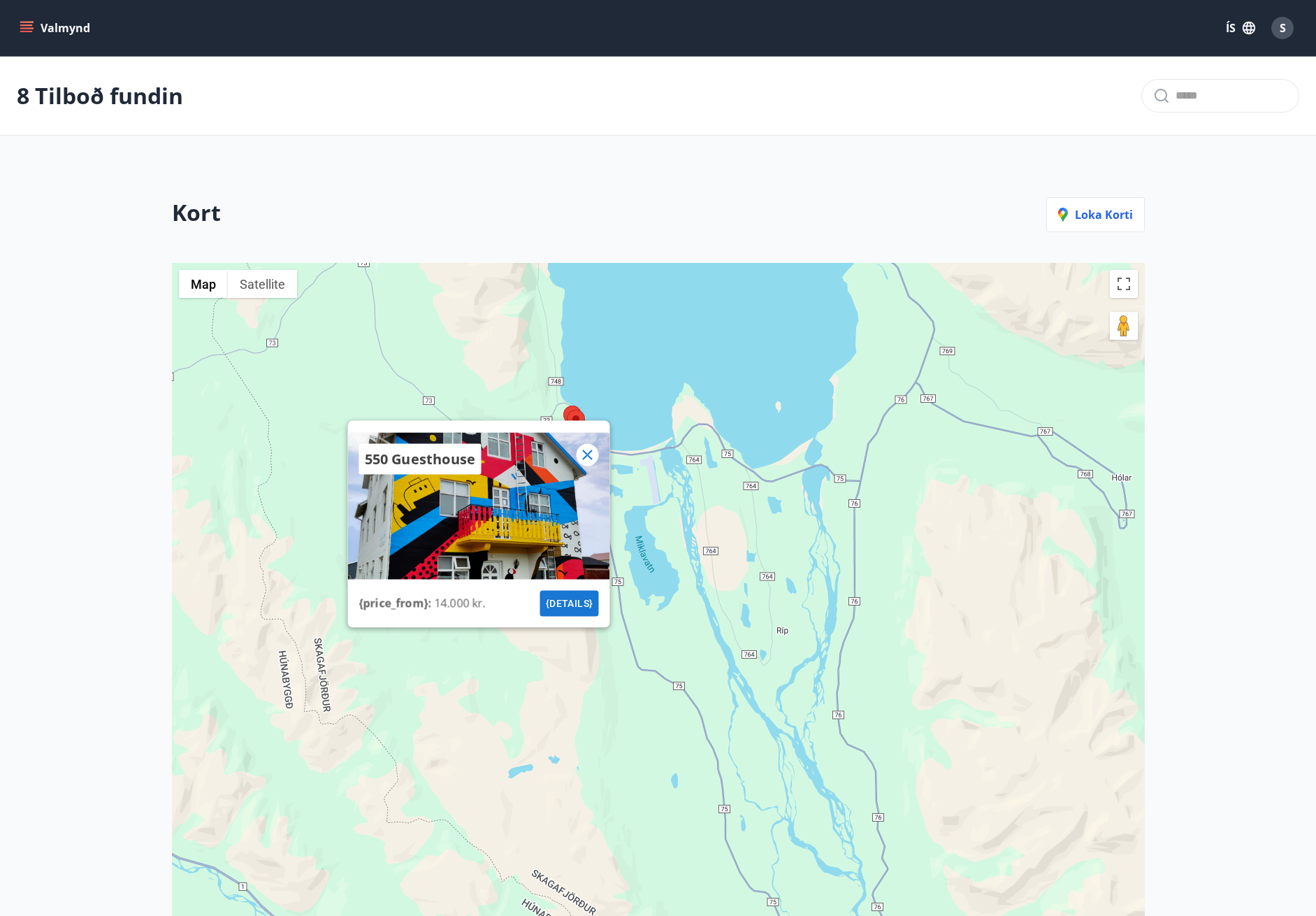
drag, startPoint x: 593, startPoint y: 458, endPoint x: 572, endPoint y: 428, distance: 36.6
click at [593, 459] on icon at bounding box center [587, 455] width 17 height 17
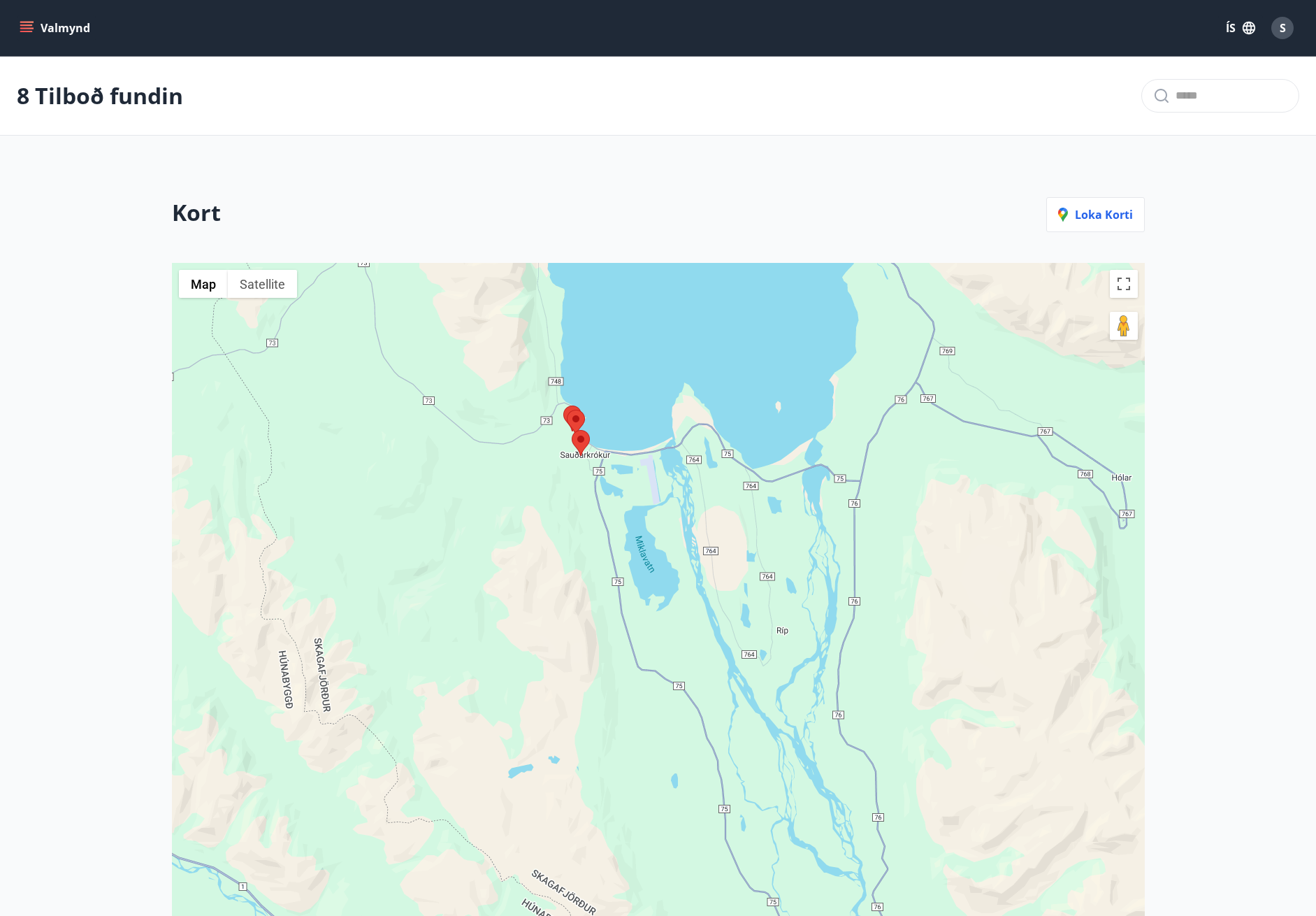
click at [563, 406] on area at bounding box center [563, 406] width 0 height 0
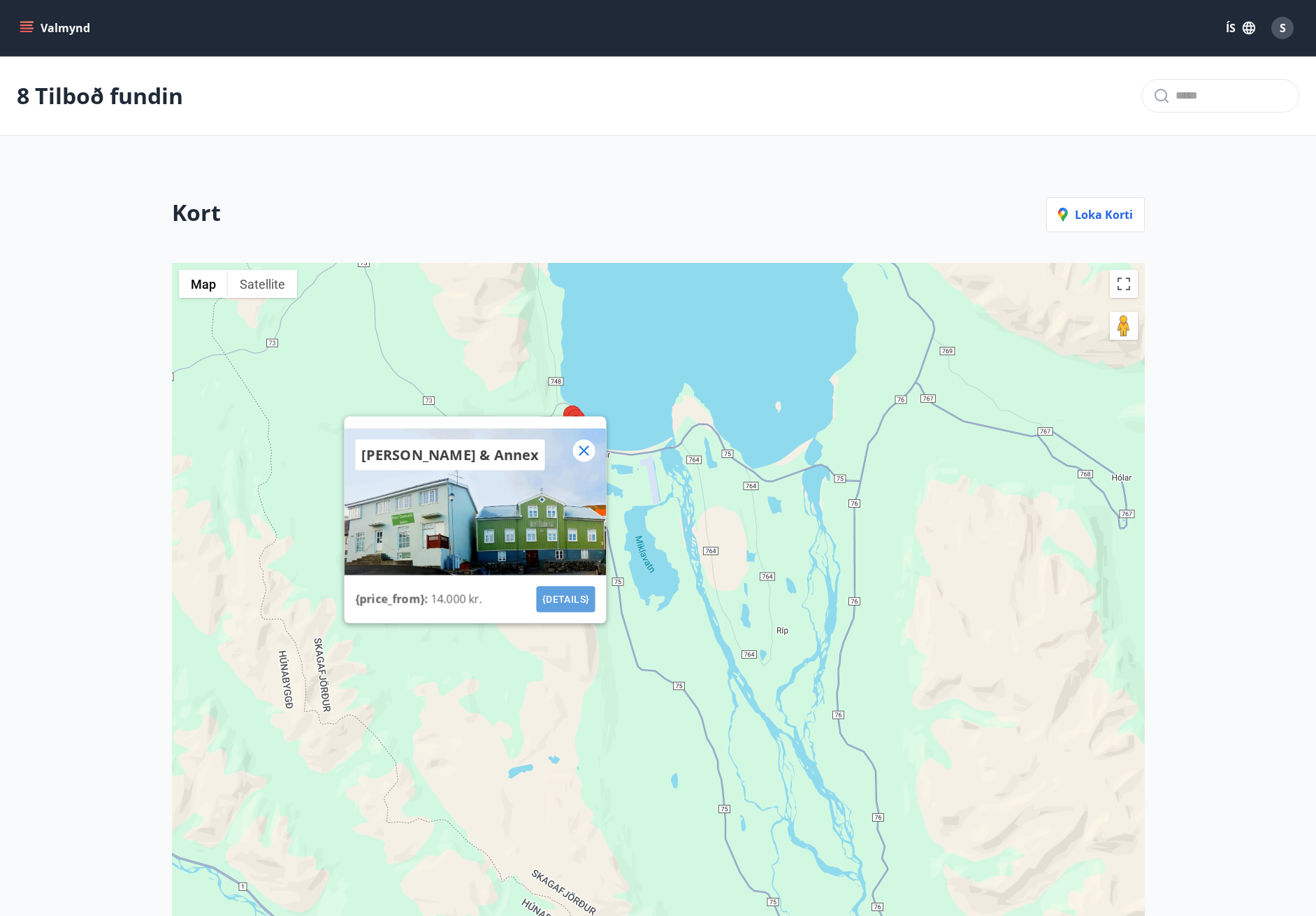
click at [569, 601] on button "{details}" at bounding box center [565, 600] width 59 height 26
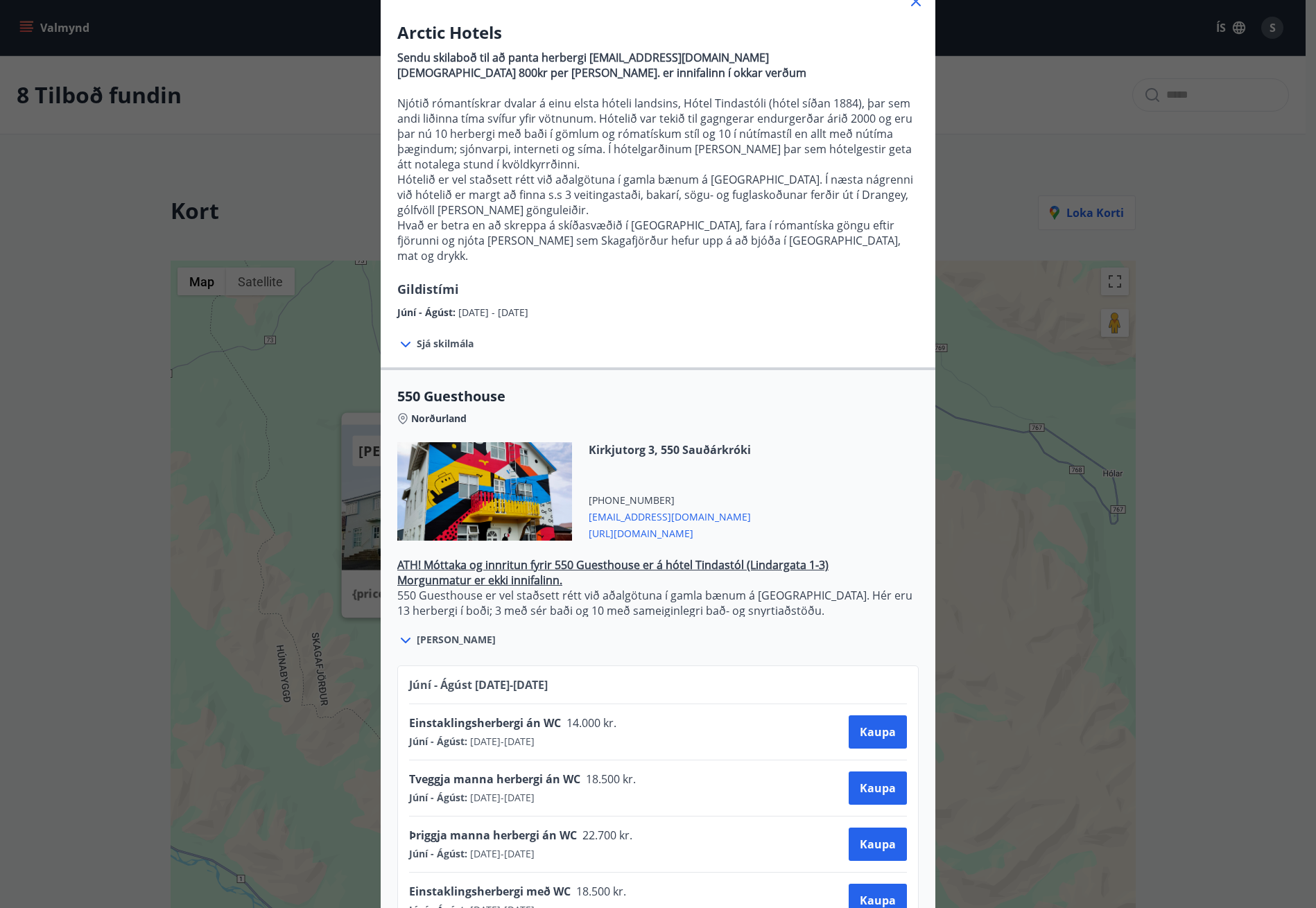
scroll to position [465, 0]
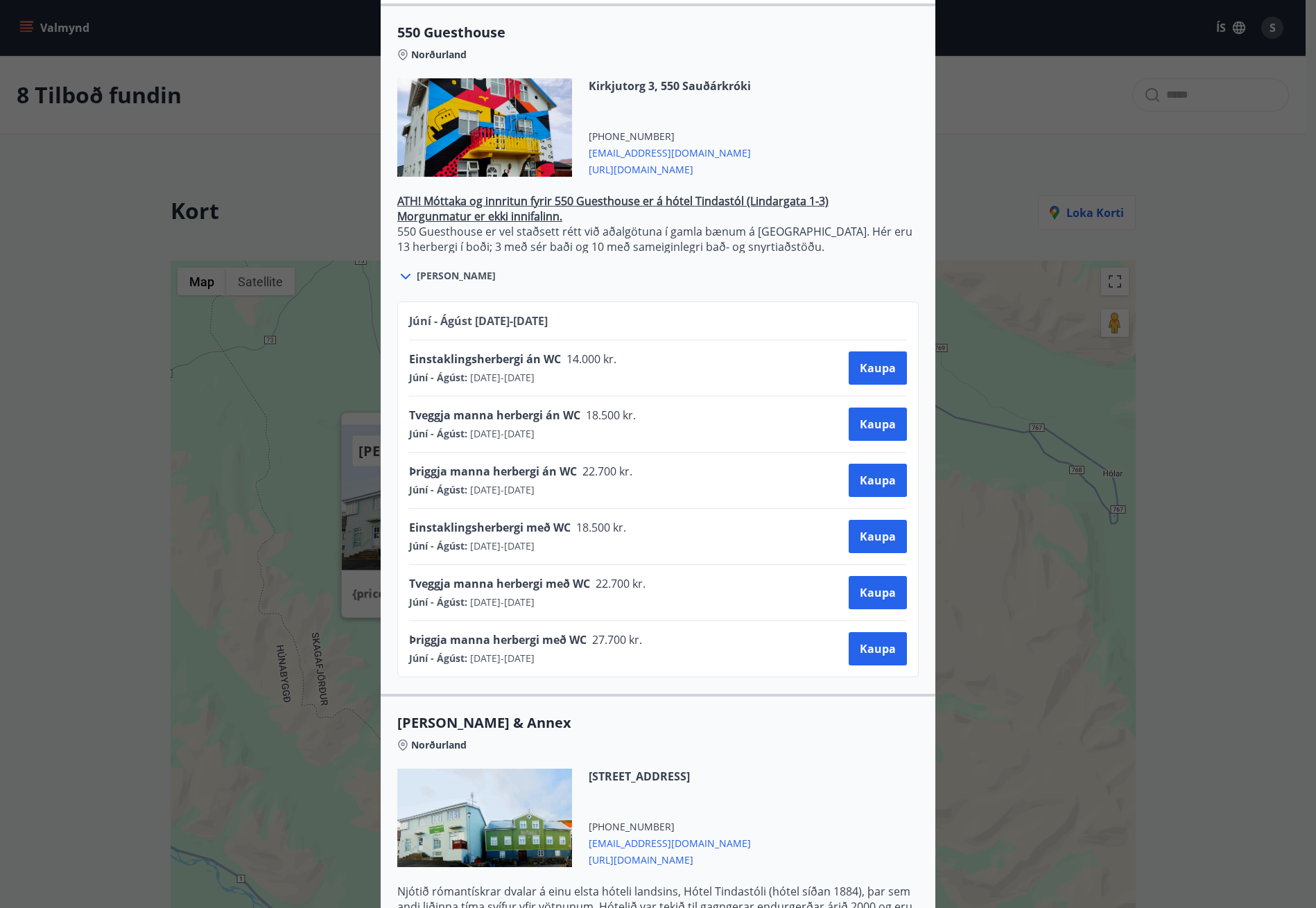
click at [750, 584] on div "Tveggja manna herbergi með WC 22.700 kr. Júní - Ágúst : [DATE] - [DATE] [PERSON…" at bounding box center [658, 592] width 498 height 33
click at [650, 161] on span "[URL][DOMAIN_NAME]" at bounding box center [669, 169] width 162 height 17
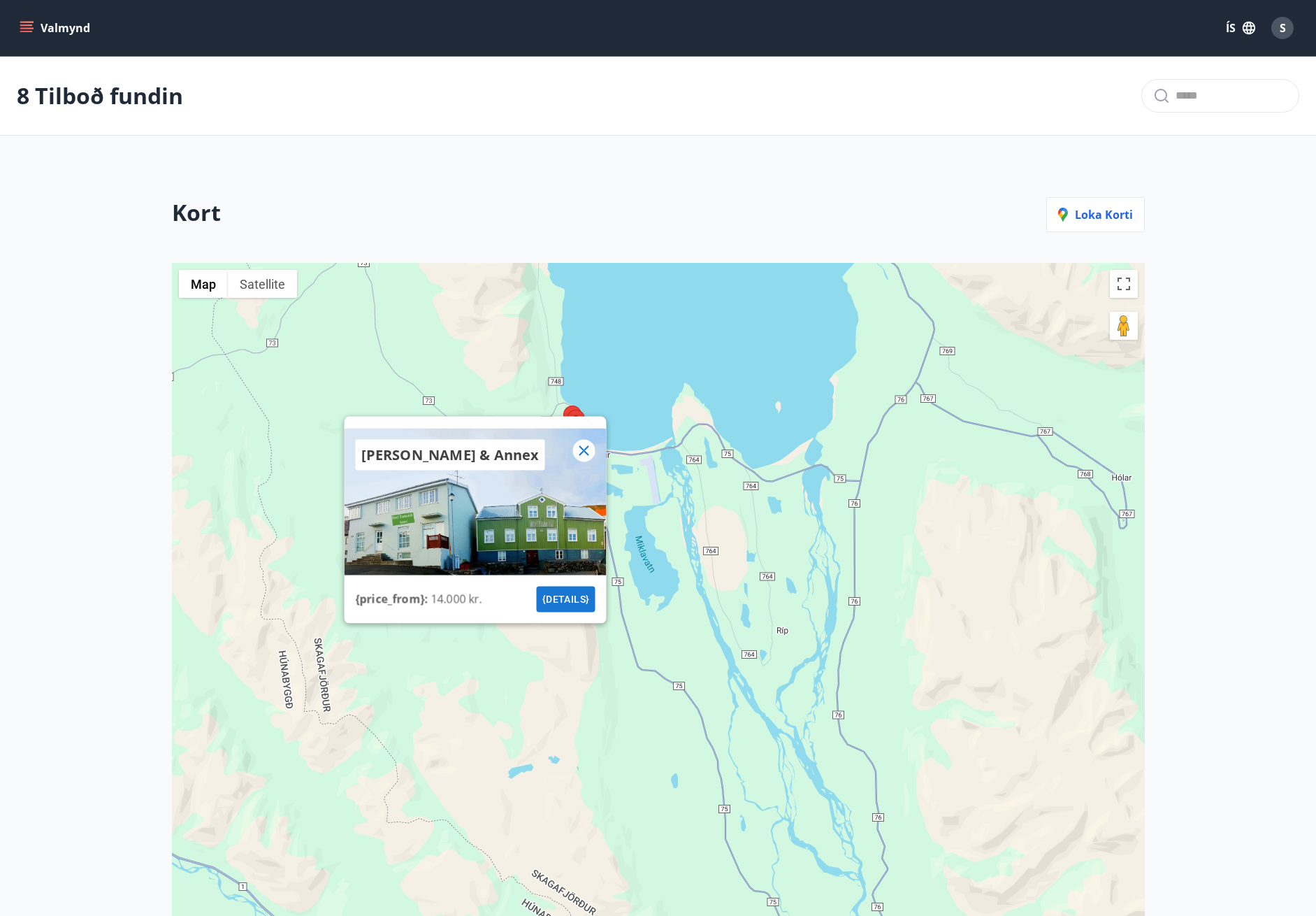
click at [589, 450] on icon at bounding box center [584, 451] width 17 height 17
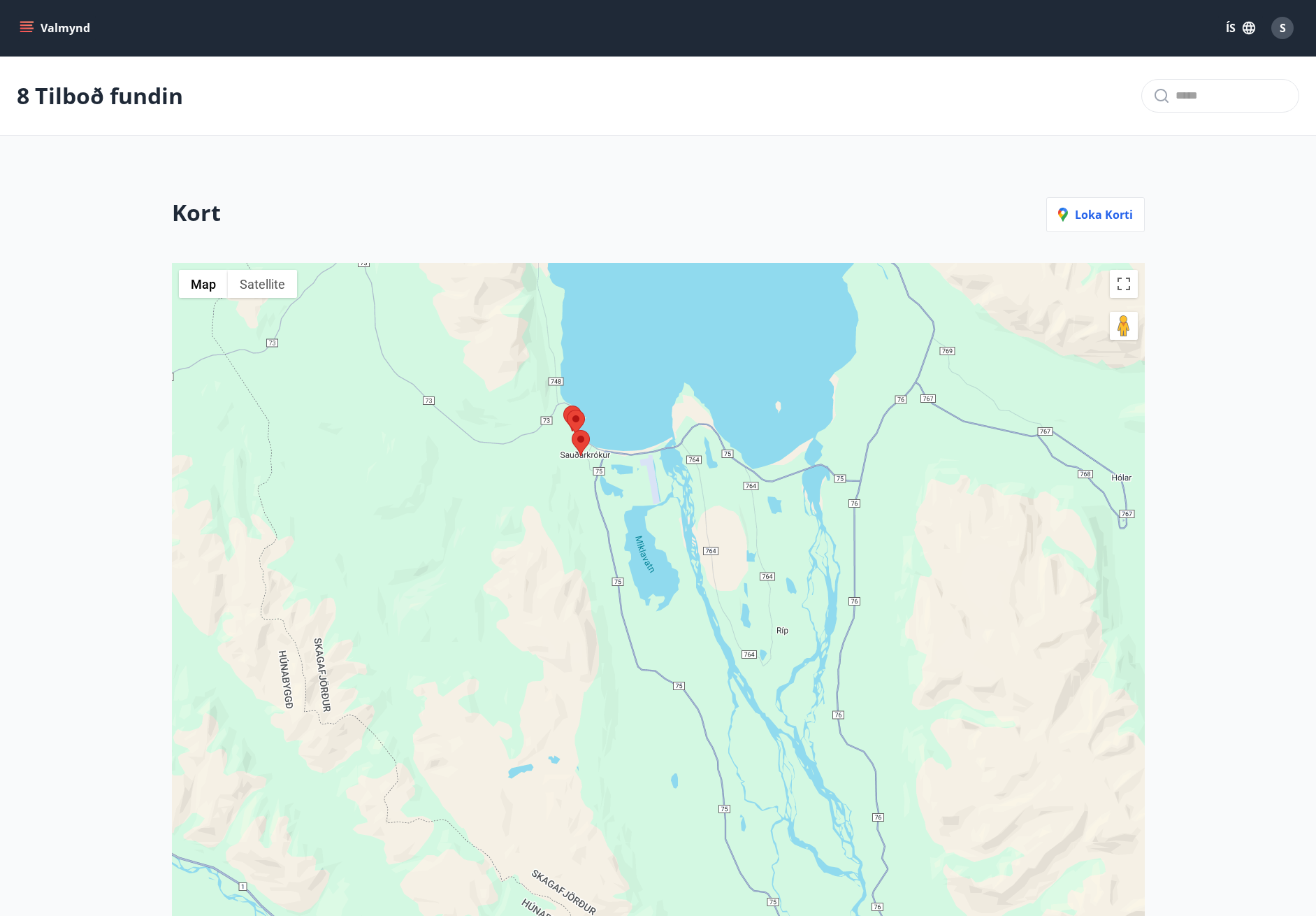
click at [567, 410] on area at bounding box center [567, 410] width 0 height 0
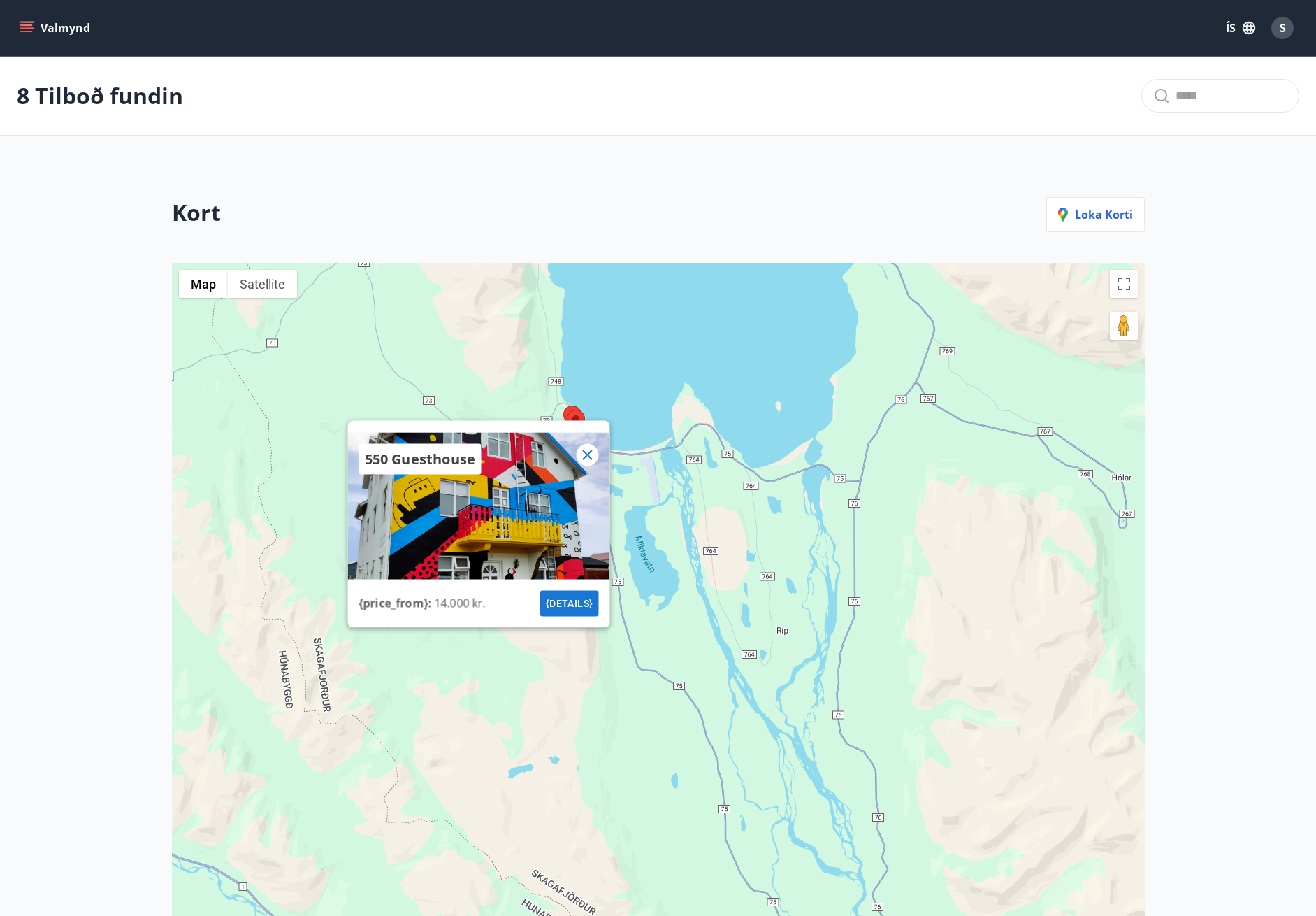
click at [704, 464] on div "550 Guesthouse {price_from} : 14.000 kr. {details}" at bounding box center [658, 687] width 973 height 849
click at [593, 451] on icon at bounding box center [587, 455] width 17 height 17
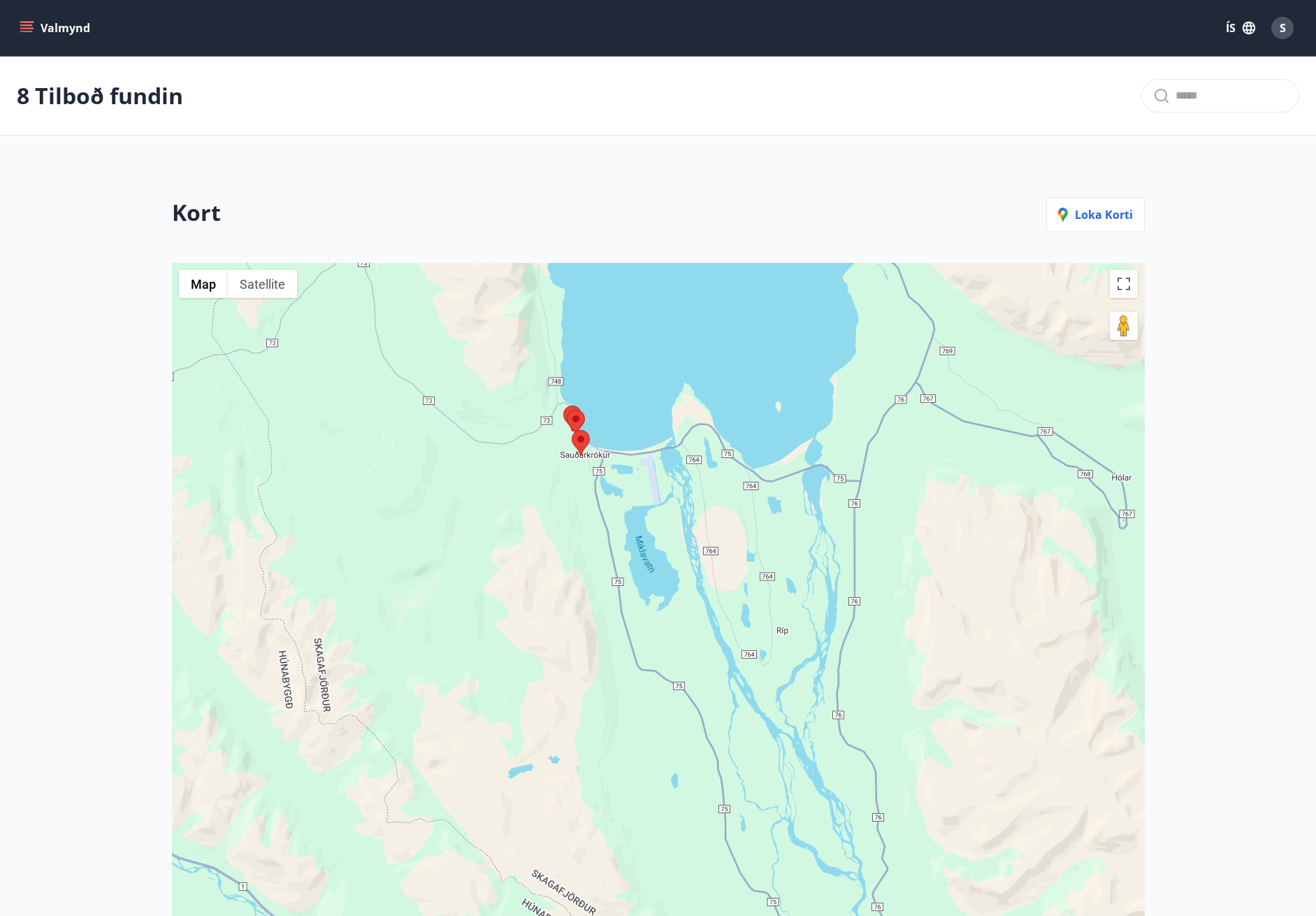
click at [571, 410] on img at bounding box center [576, 423] width 18 height 26
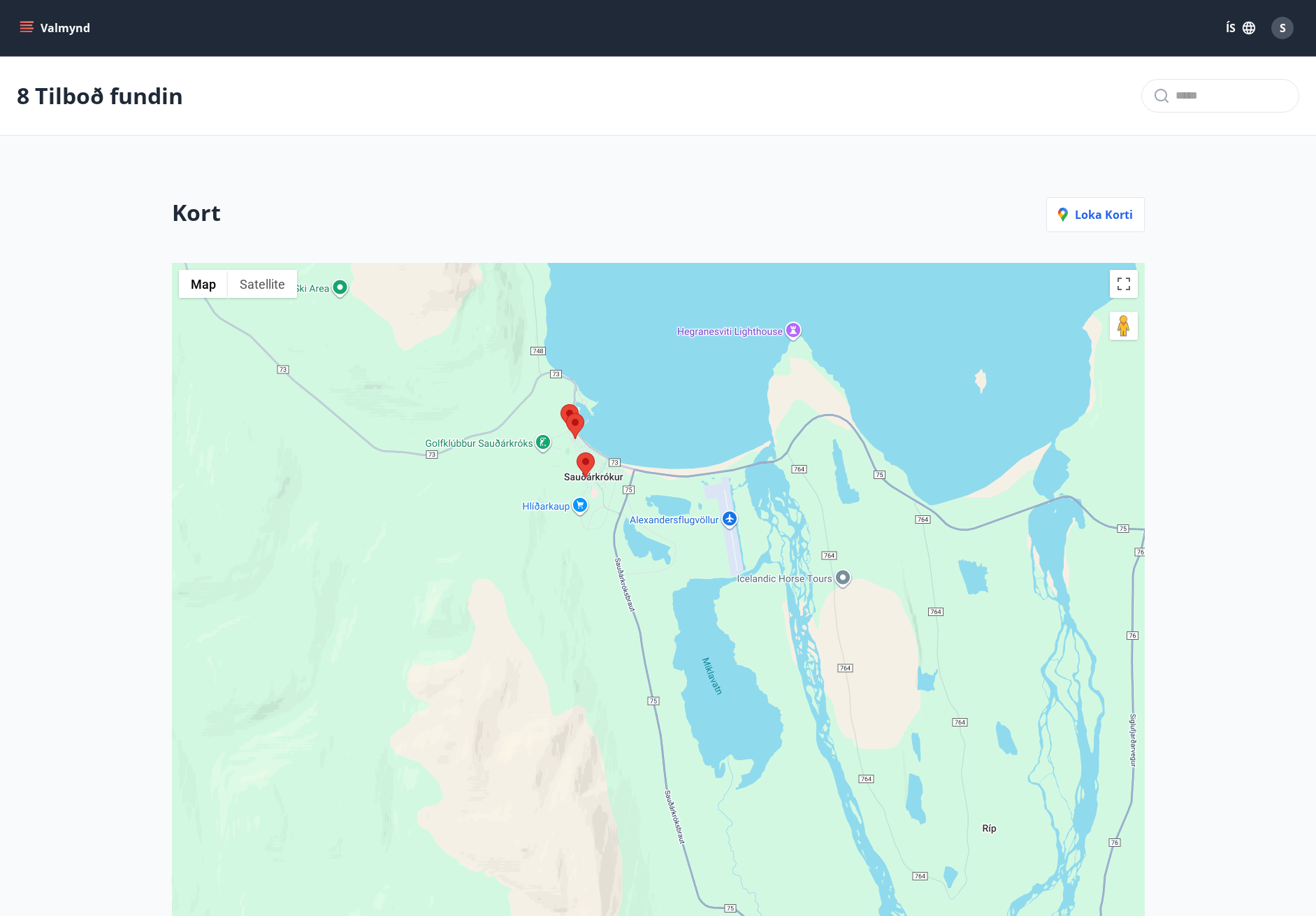
click at [568, 414] on img at bounding box center [575, 426] width 18 height 26
click at [561, 404] on area at bounding box center [561, 404] width 0 height 0
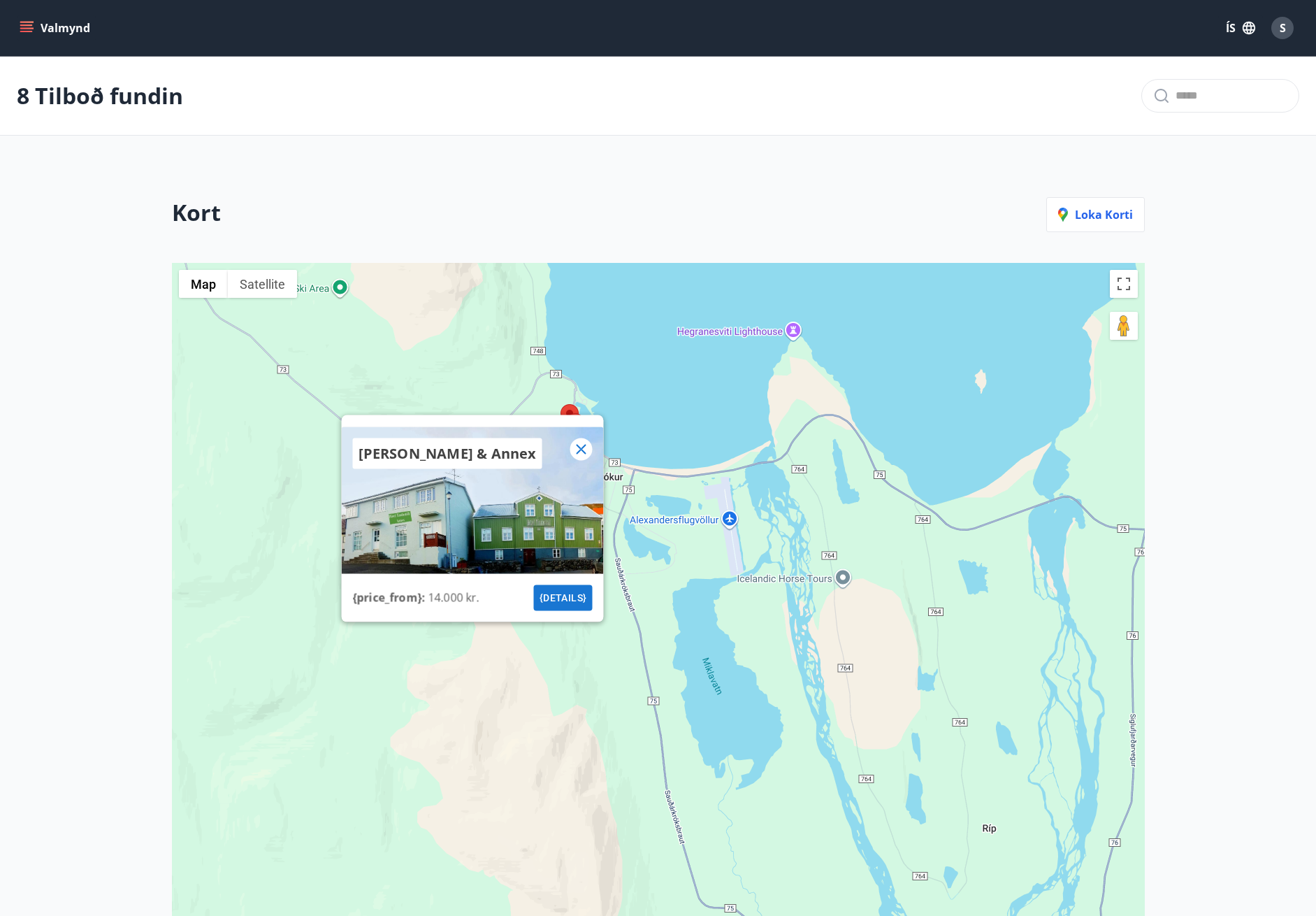
click at [728, 566] on div "[PERSON_NAME] & Annex {price_from} : 14.000 kr. {details}" at bounding box center [658, 687] width 973 height 849
click at [580, 452] on icon at bounding box center [580, 449] width 17 height 17
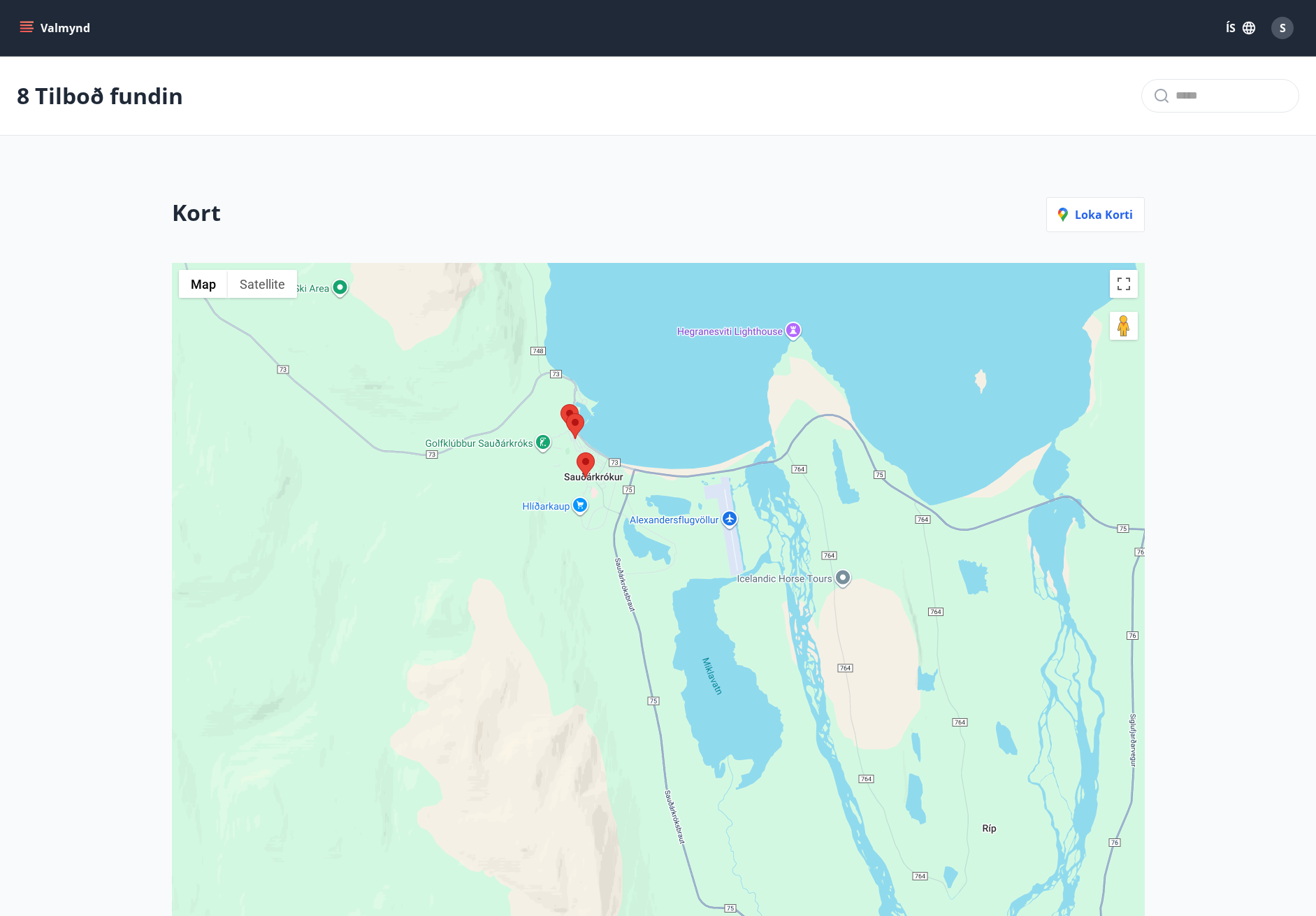
click at [577, 452] on area at bounding box center [577, 452] width 0 height 0
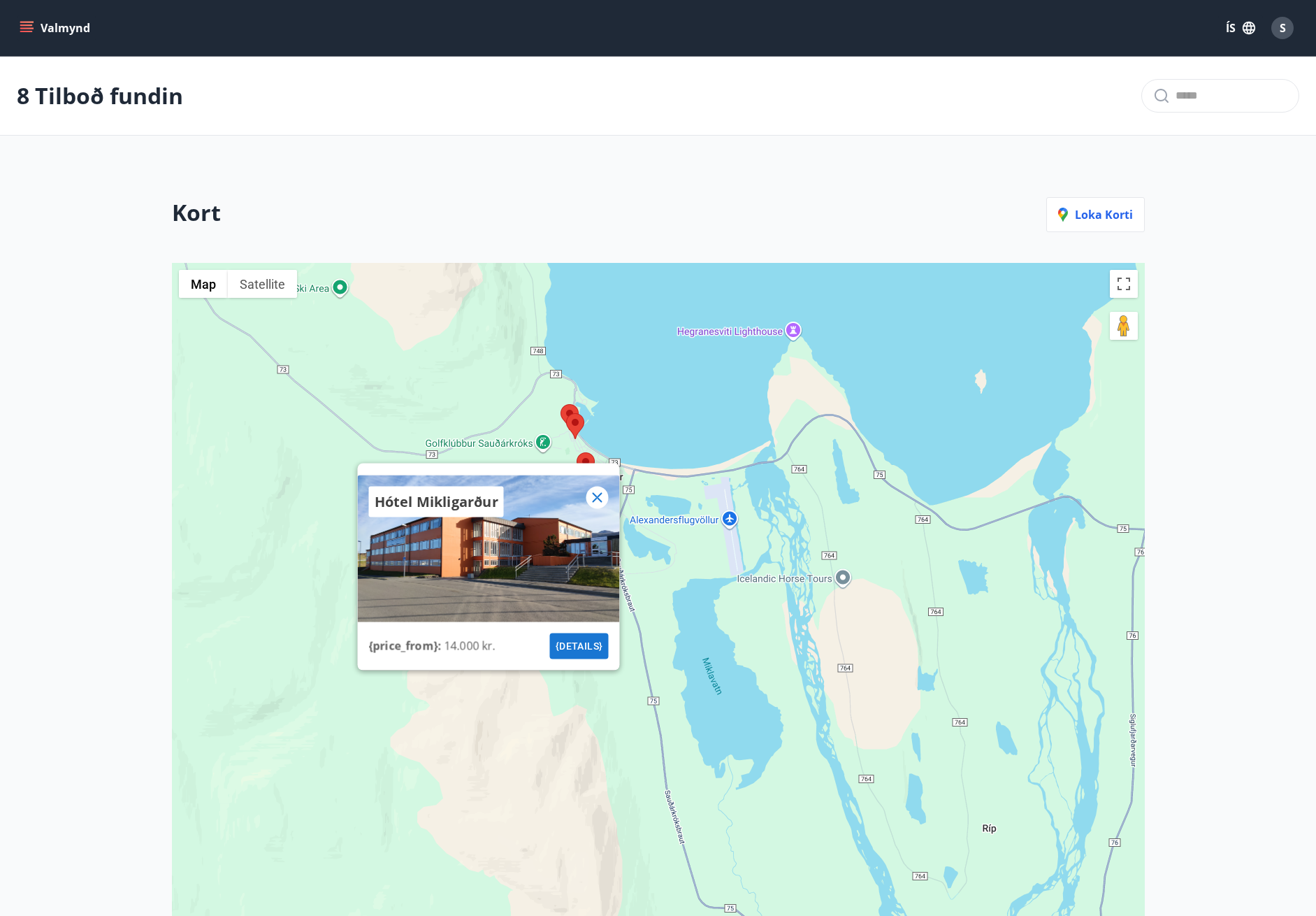
click at [580, 648] on button "{details}" at bounding box center [578, 646] width 59 height 26
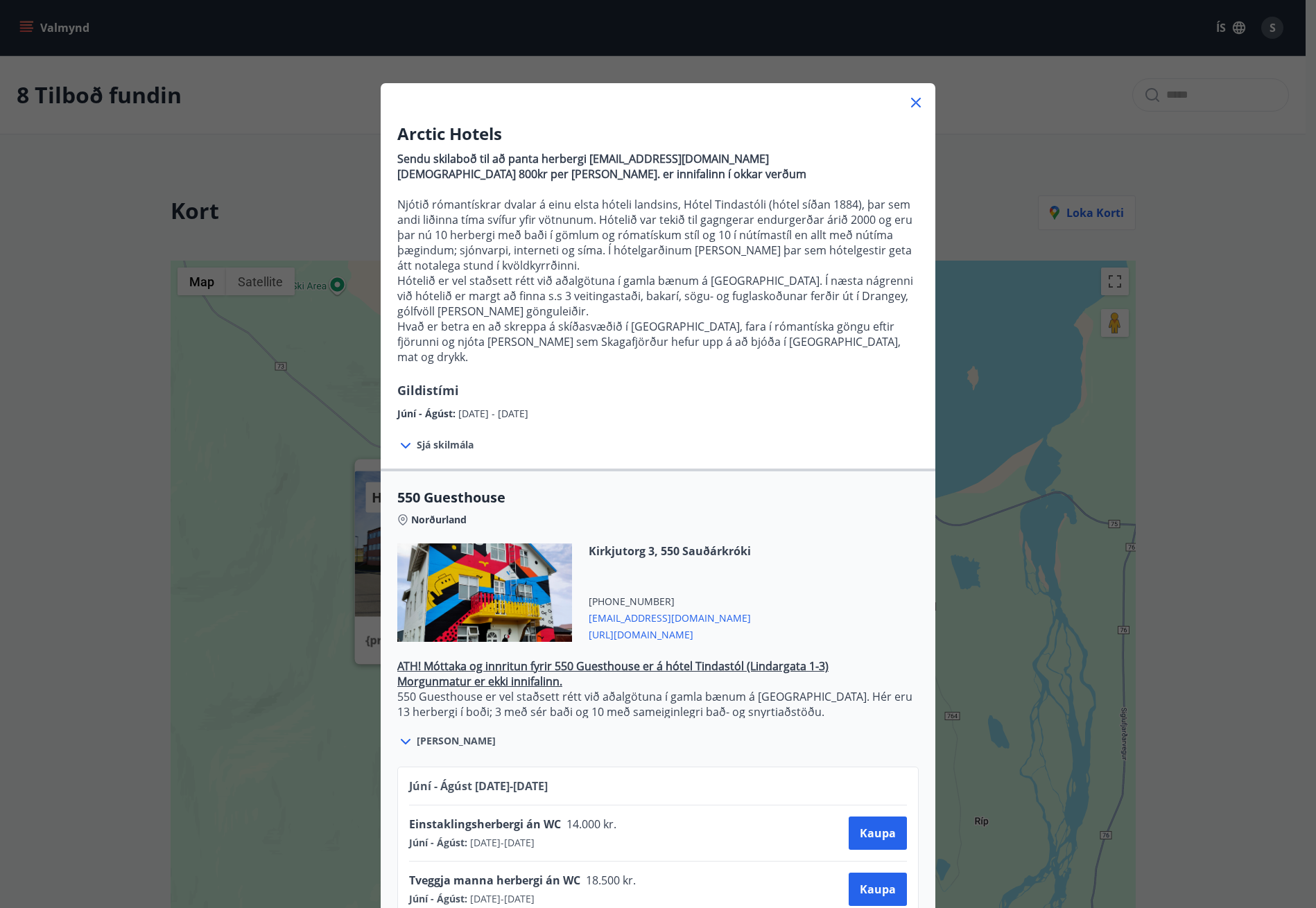
drag, startPoint x: 910, startPoint y: 99, endPoint x: 900, endPoint y: 107, distance: 12.8
click at [910, 99] on icon at bounding box center [916, 102] width 17 height 17
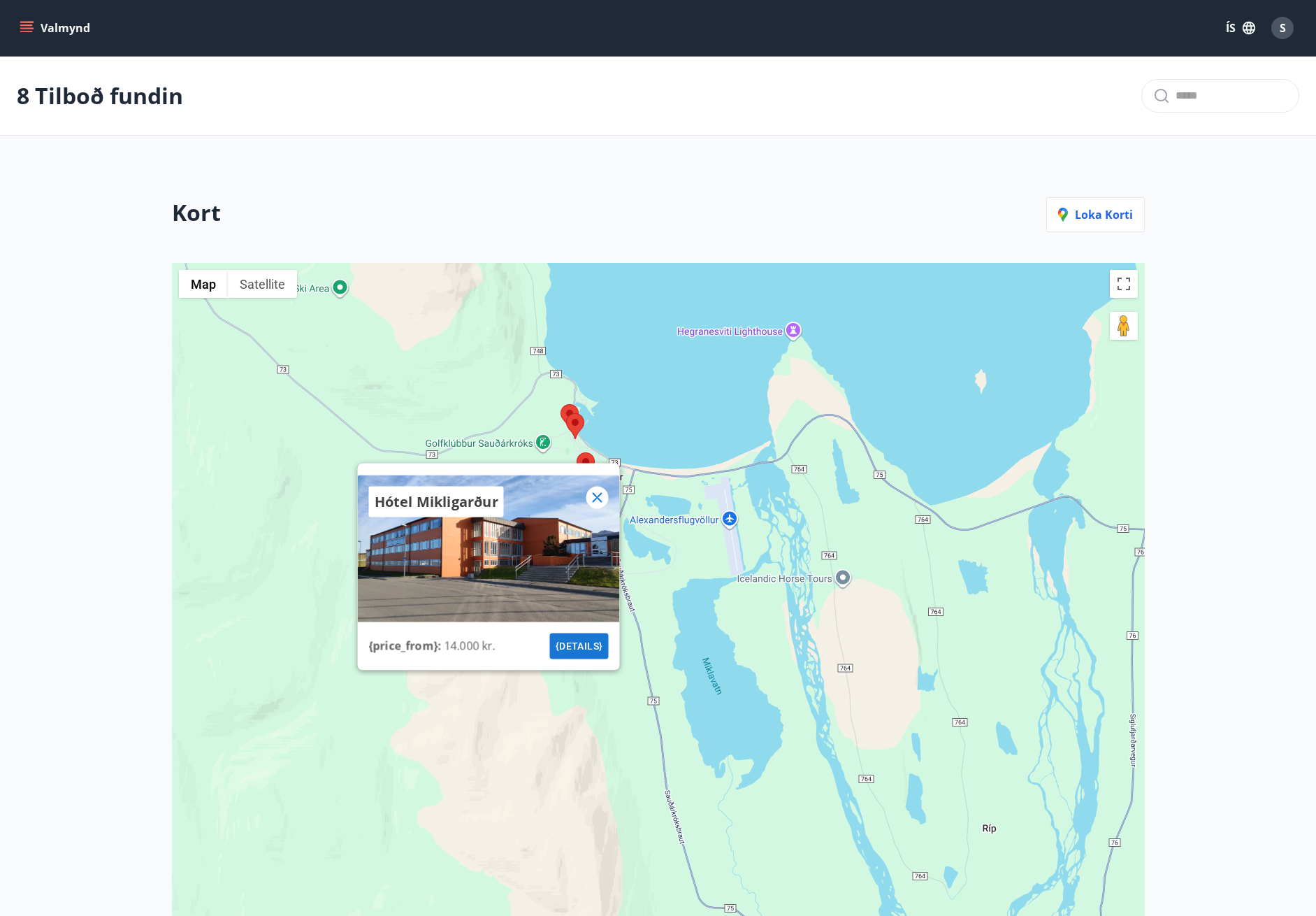
click at [453, 499] on p "Hótel Mikligarður" at bounding box center [435, 502] width 124 height 20
click at [590, 641] on button "{details}" at bounding box center [578, 646] width 59 height 26
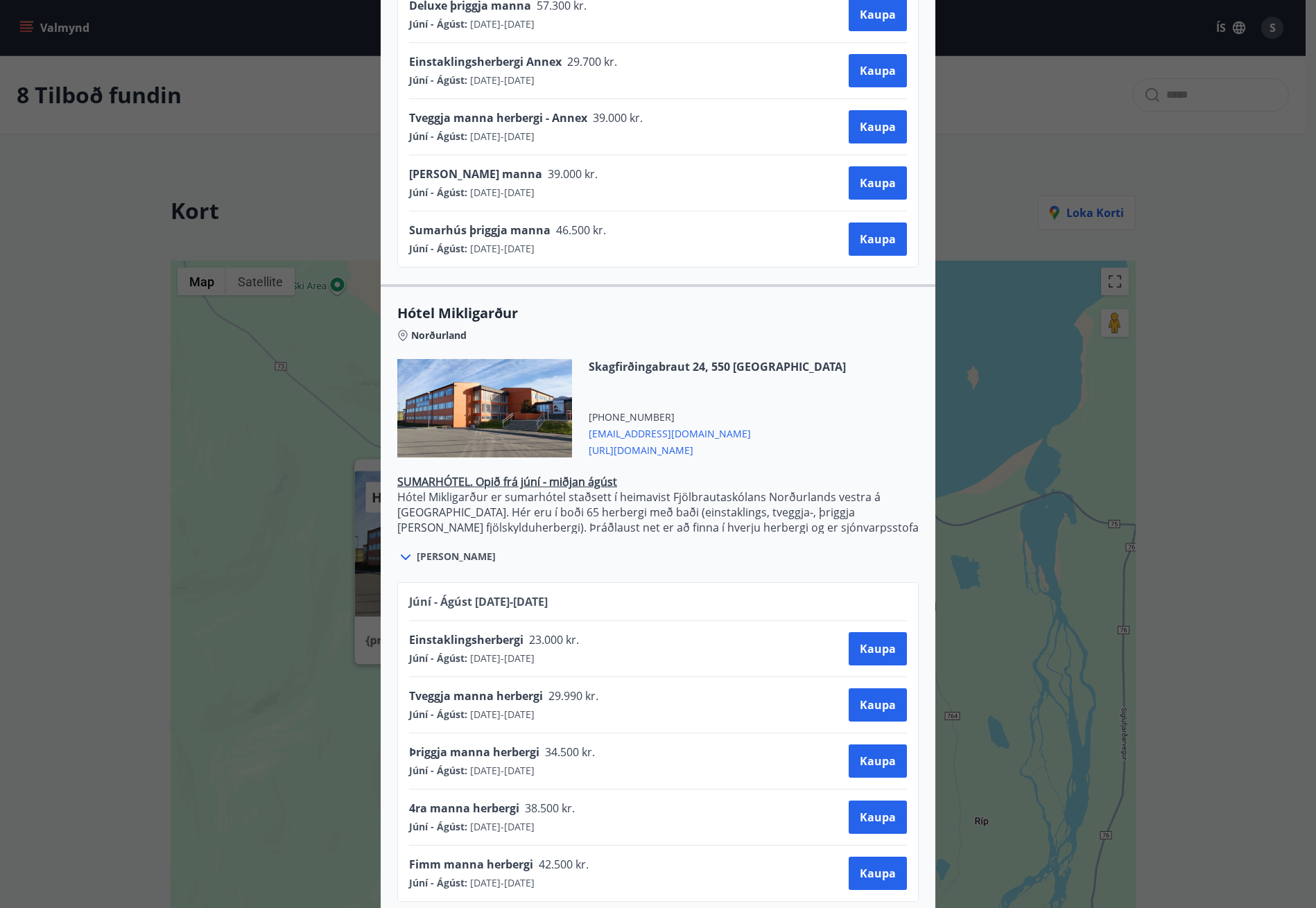
scroll to position [1683, 0]
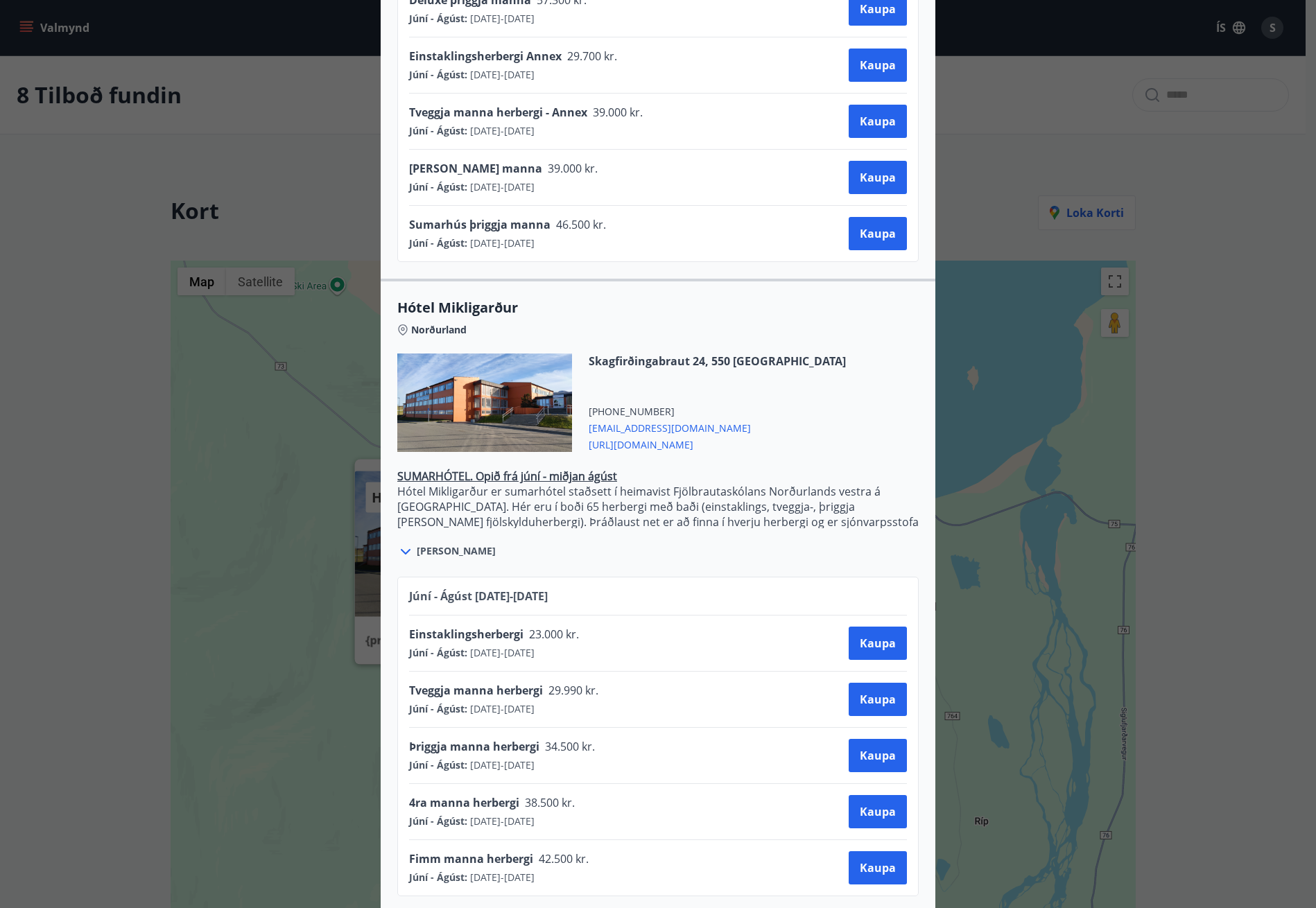
click at [436, 544] on span "[PERSON_NAME]" at bounding box center [456, 551] width 79 height 14
click at [439, 544] on span "[PERSON_NAME]" at bounding box center [456, 551] width 79 height 14
click at [402, 543] on icon at bounding box center [406, 552] width 17 height 17
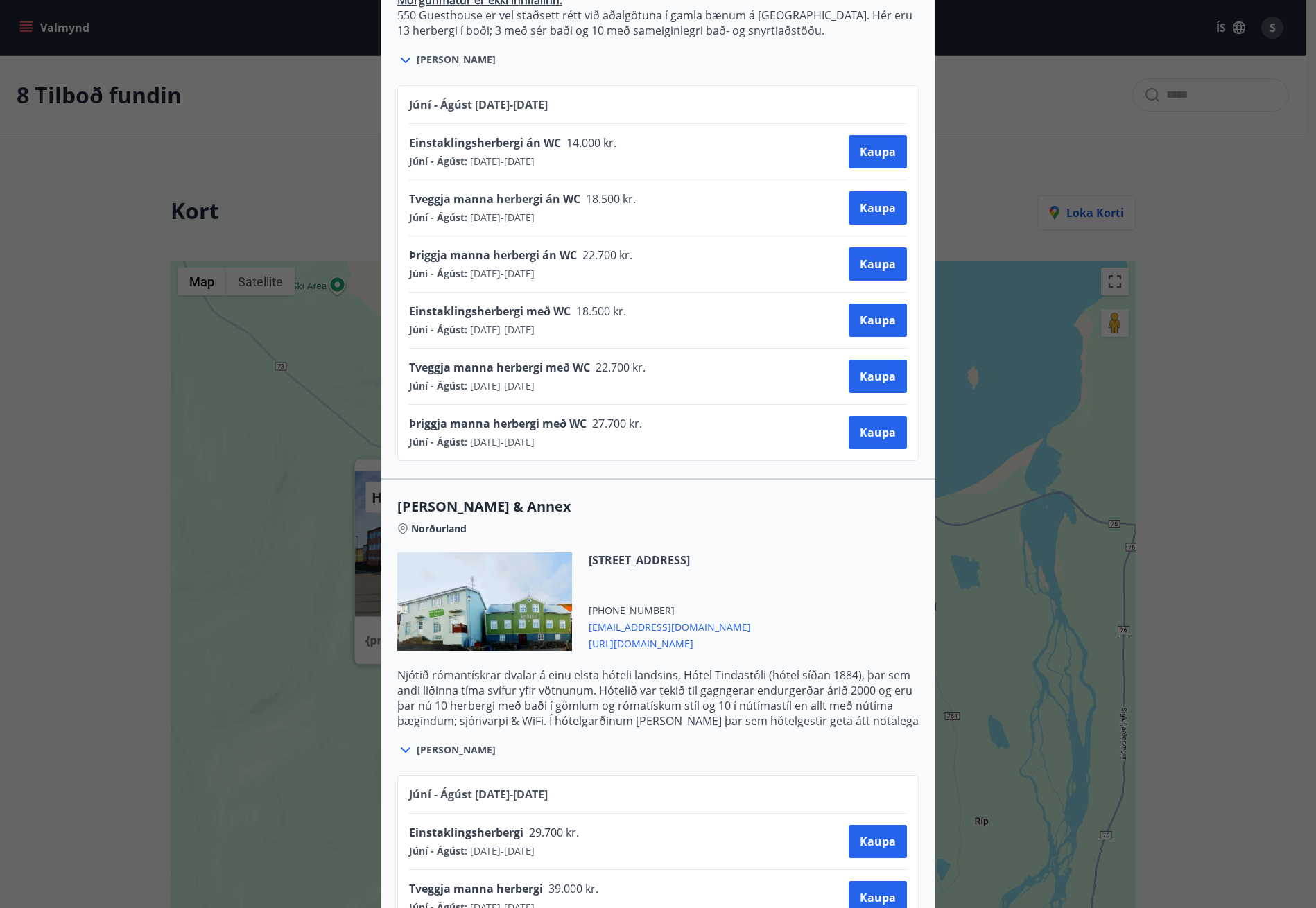
scroll to position [974, 0]
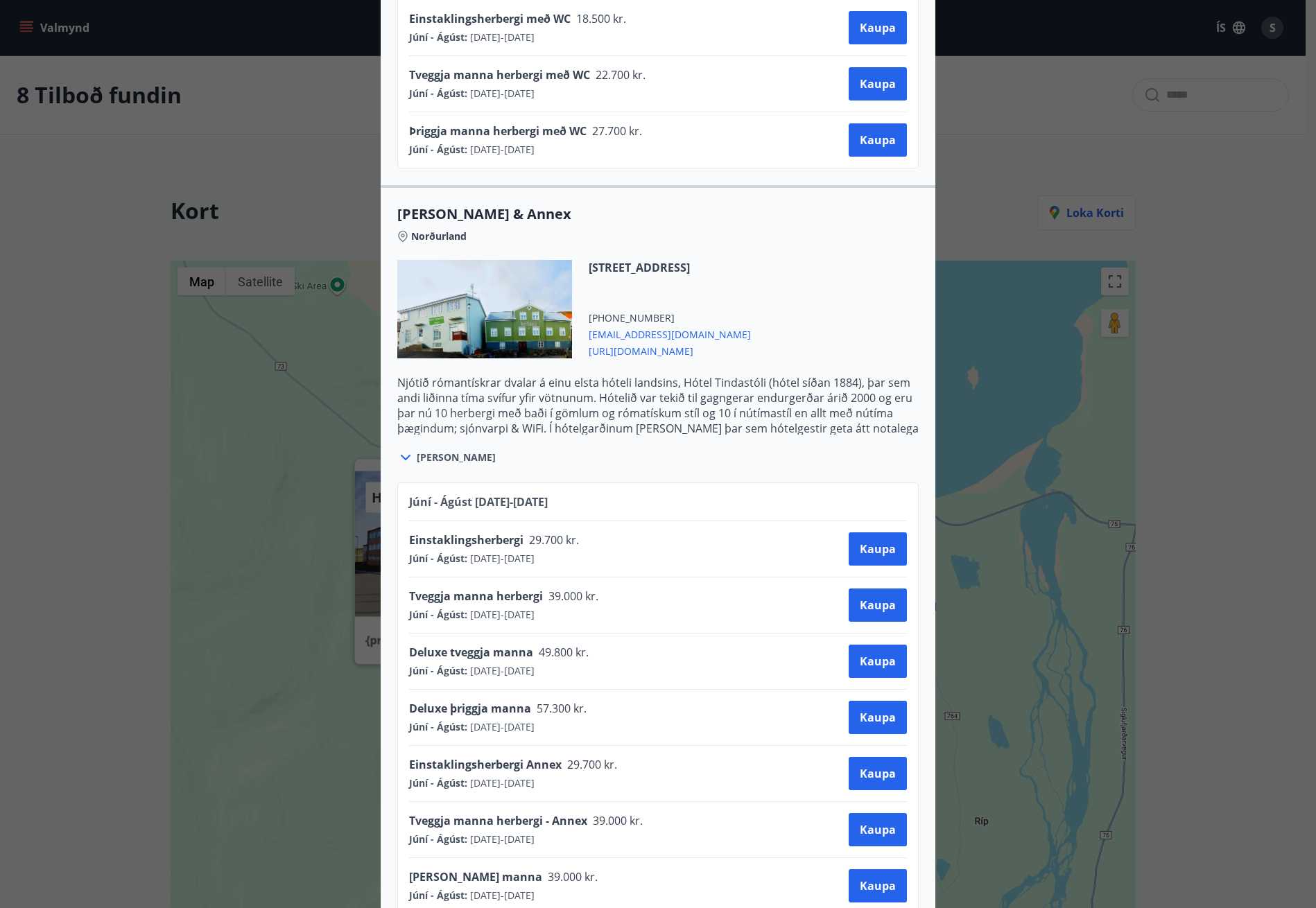
click at [481, 645] on span "Deluxe tveggja manna" at bounding box center [471, 653] width 124 height 15
click at [636, 342] on span "[URL][DOMAIN_NAME]" at bounding box center [669, 350] width 162 height 17
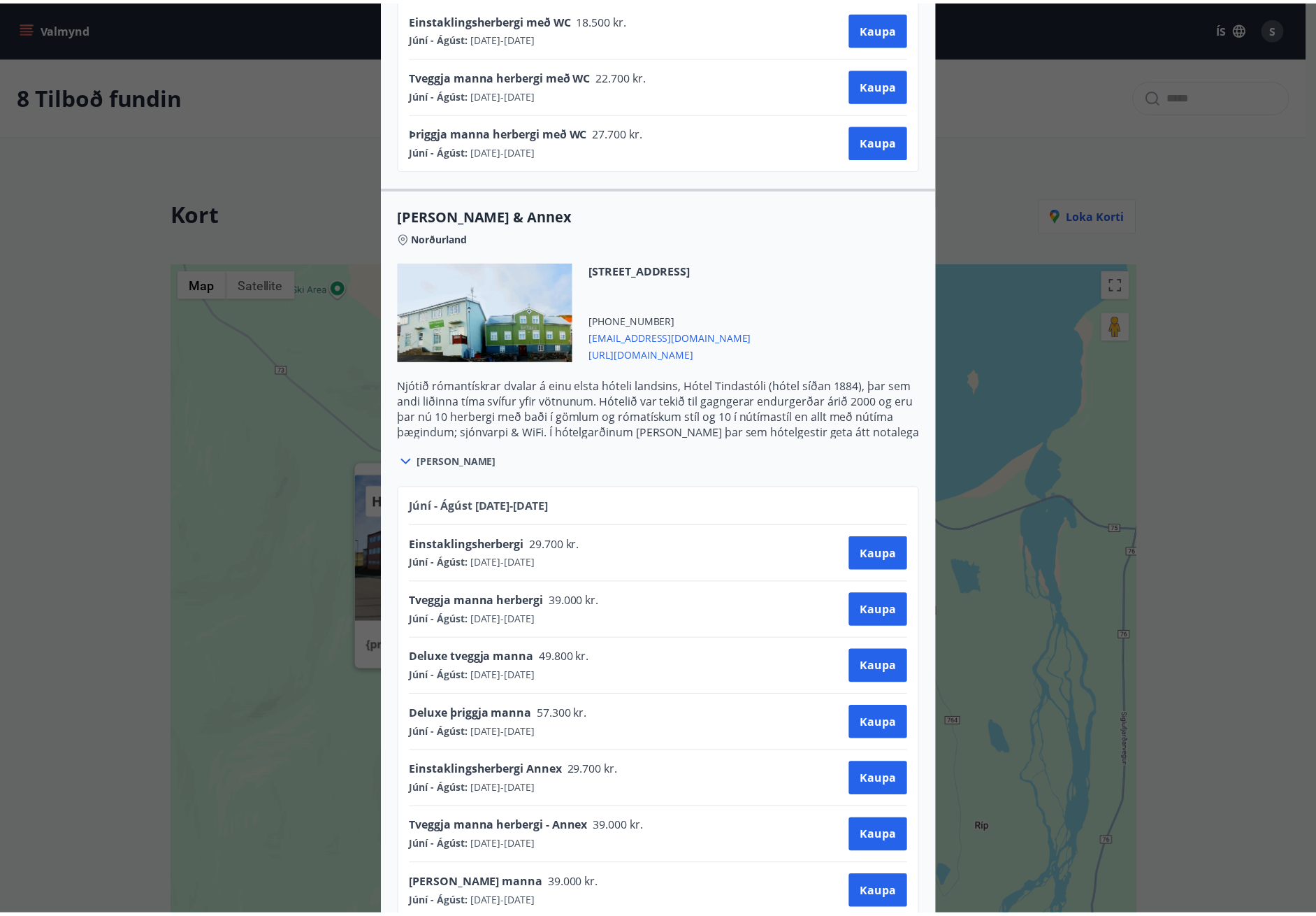
scroll to position [0, 0]
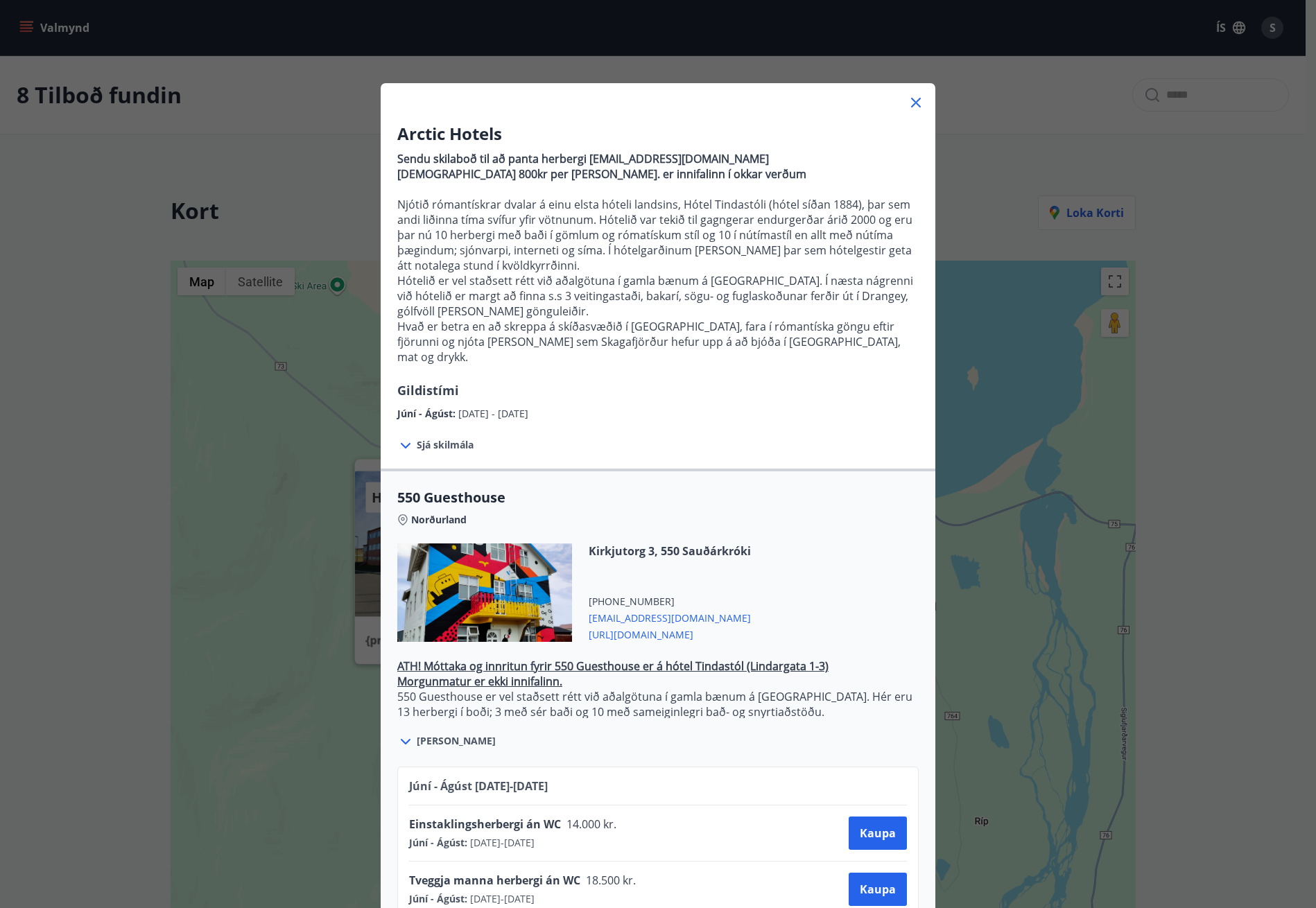
click at [988, 200] on div "Arctic Hotels Sendu skilaboð til að panta herbergi [EMAIL_ADDRESS][DOMAIN_NAME]…" at bounding box center [658, 454] width 1316 height 908
click at [914, 98] on icon at bounding box center [916, 102] width 10 height 10
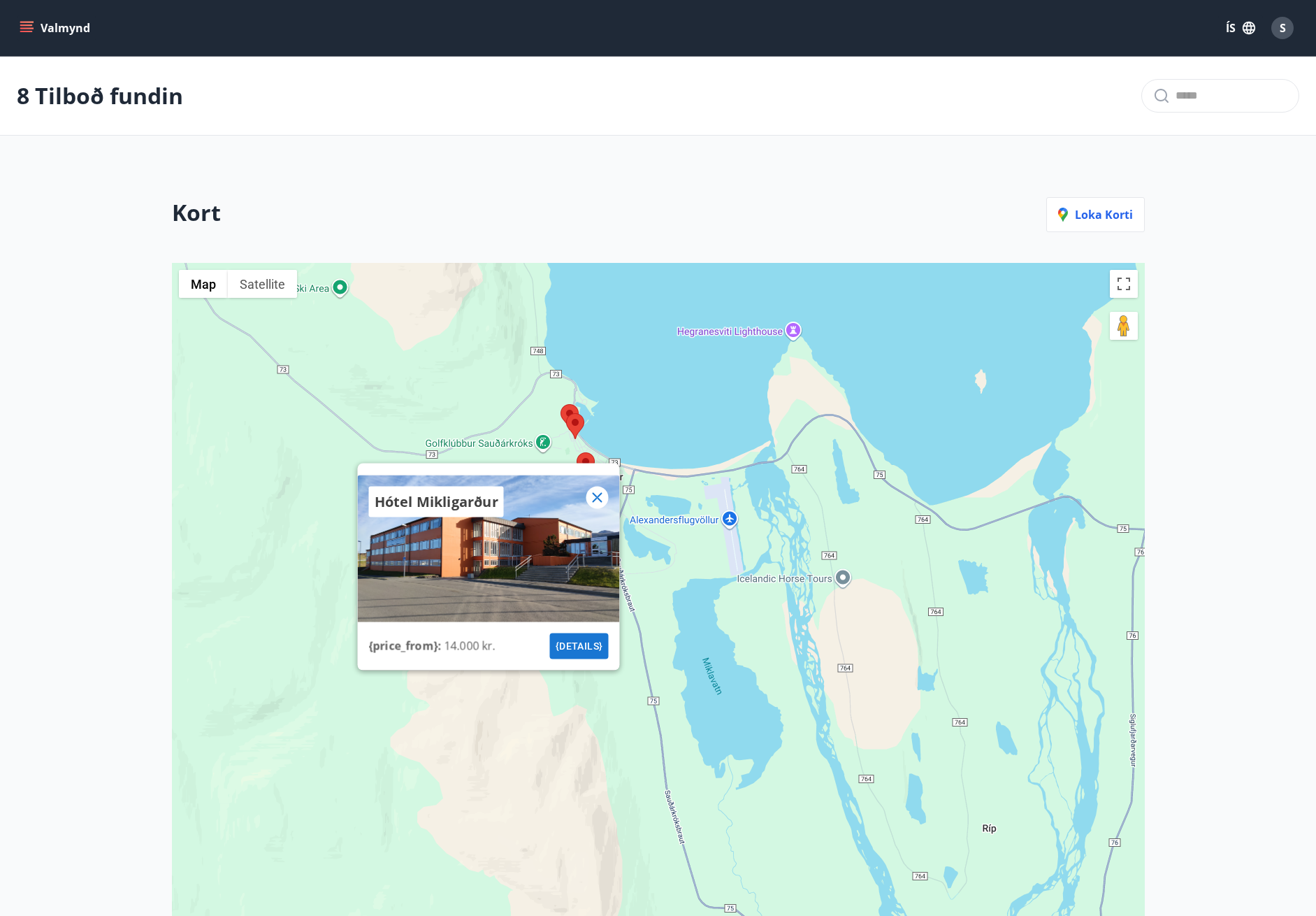
click at [731, 519] on div "Hótel Mikligarður {price_from} : 14.000 kr. {details}" at bounding box center [658, 687] width 973 height 849
